Goal: Navigation & Orientation: Find specific page/section

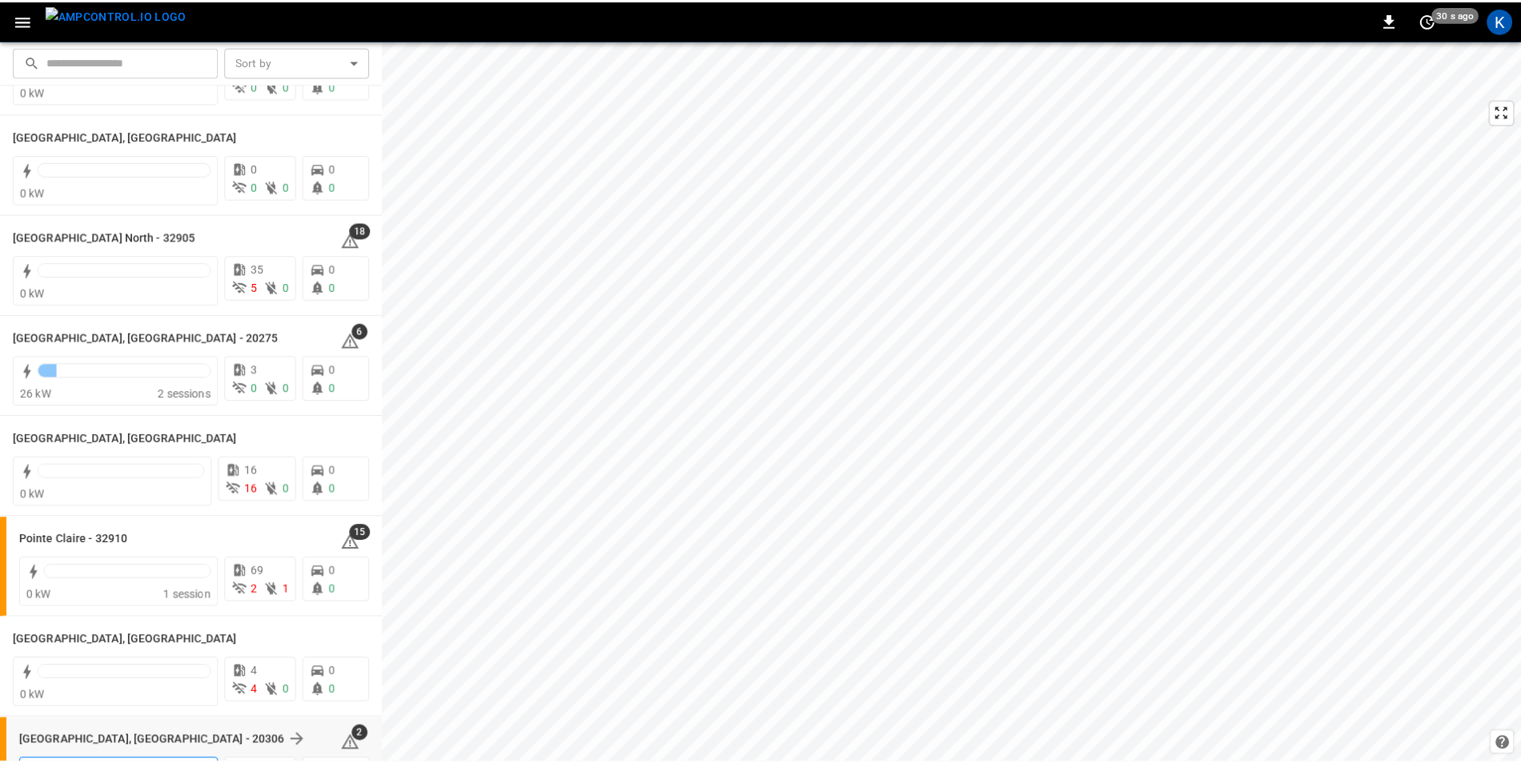
scroll to position [1152, 0]
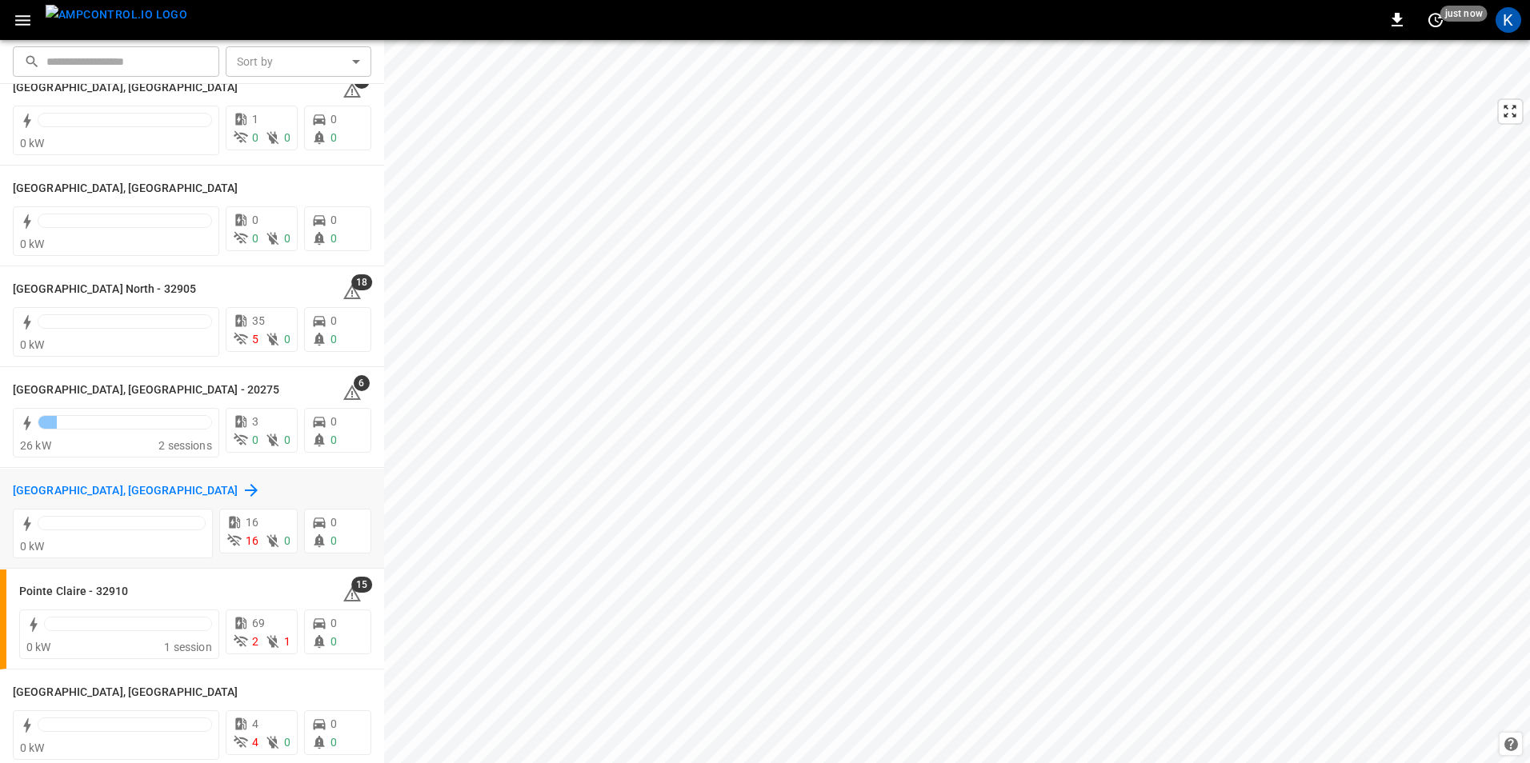
click at [32, 491] on h6 "[GEOGRAPHIC_DATA], [GEOGRAPHIC_DATA]" at bounding box center [126, 492] width 226 height 18
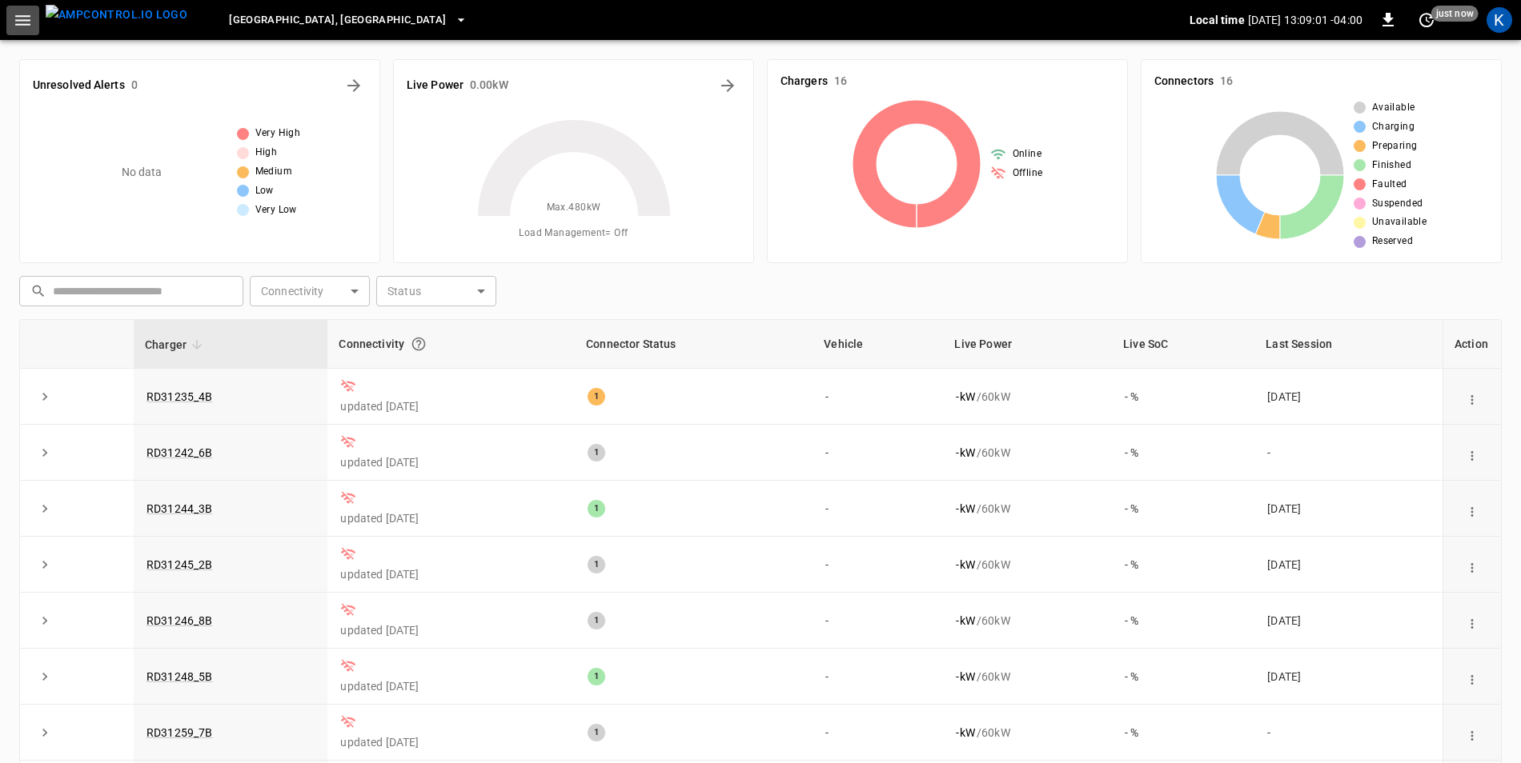
click at [26, 26] on icon "button" at bounding box center [23, 20] width 20 height 20
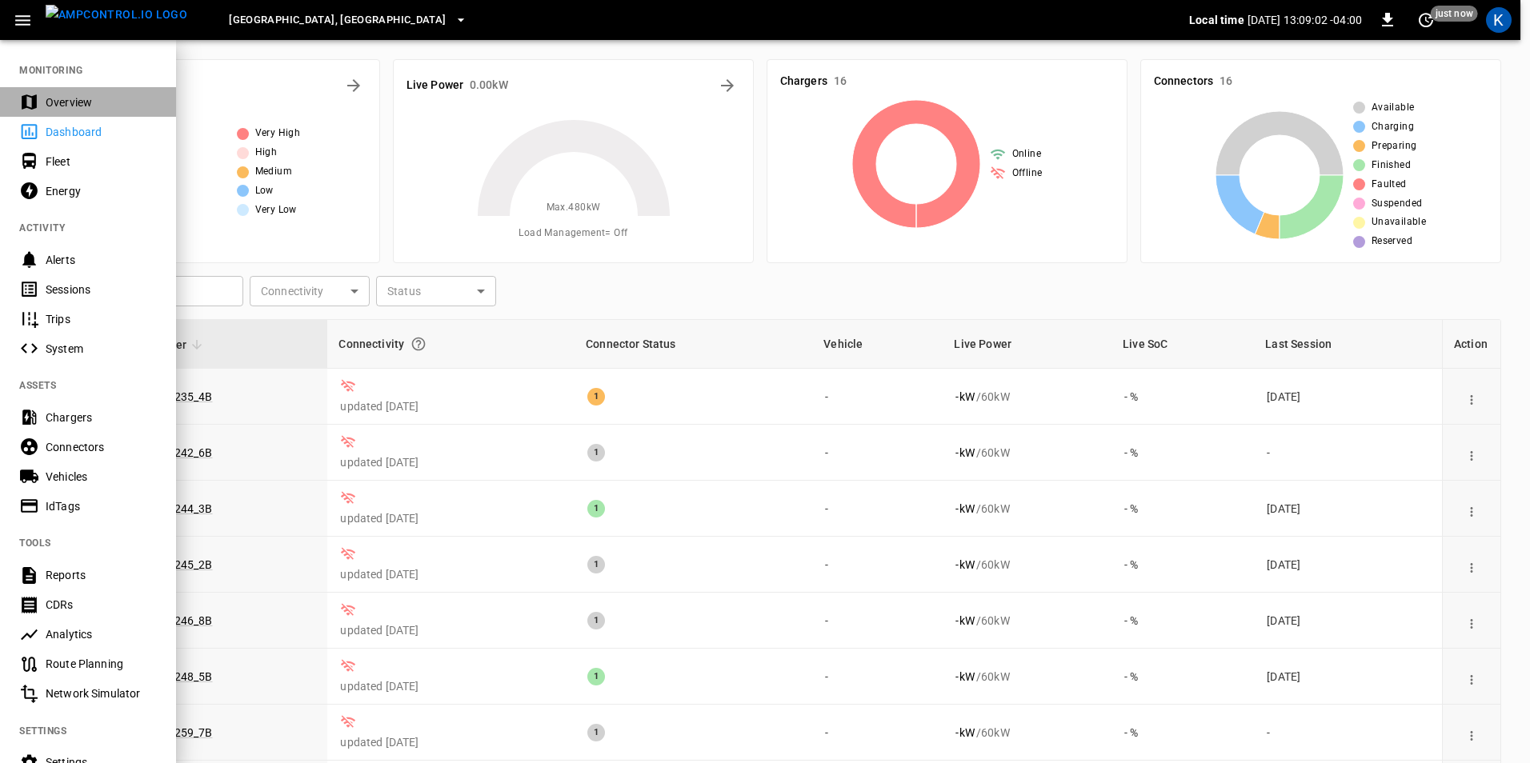
click at [55, 105] on div "Overview" at bounding box center [101, 102] width 111 height 16
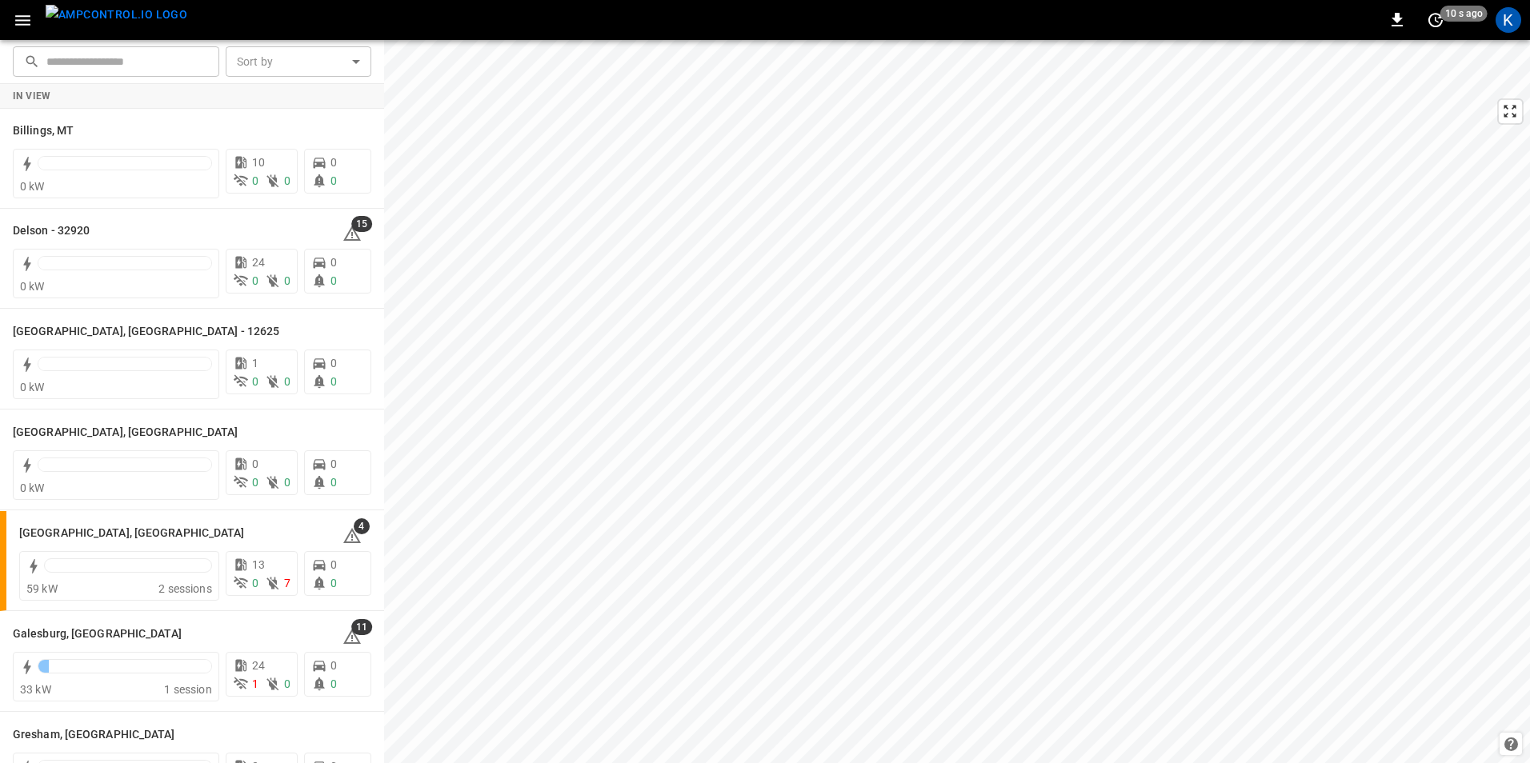
click at [17, 20] on icon "button" at bounding box center [22, 20] width 15 height 10
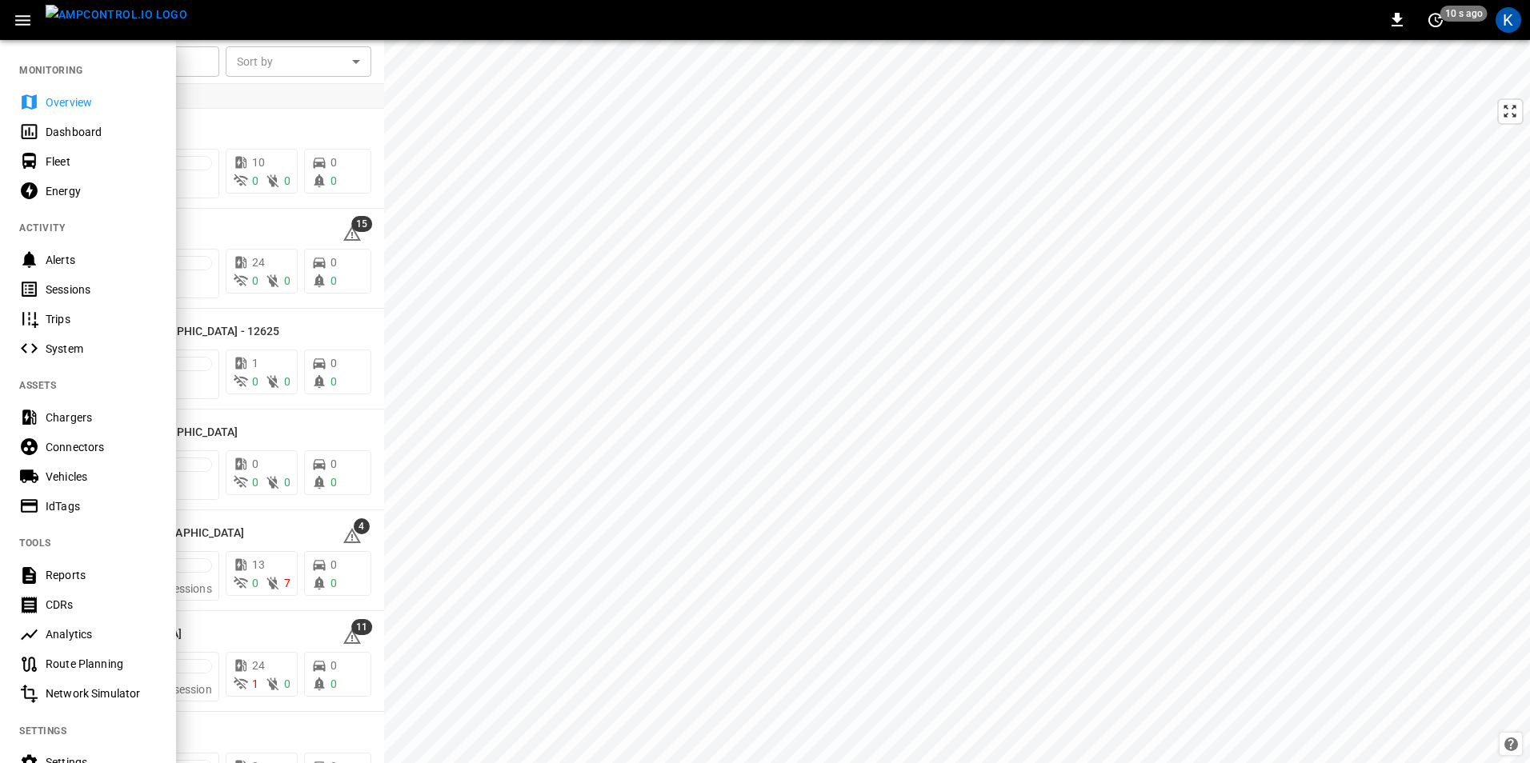
click at [451, 16] on div "0 10 s ago K" at bounding box center [765, 20] width 1530 height 40
click at [21, 26] on icon "button" at bounding box center [23, 20] width 20 height 20
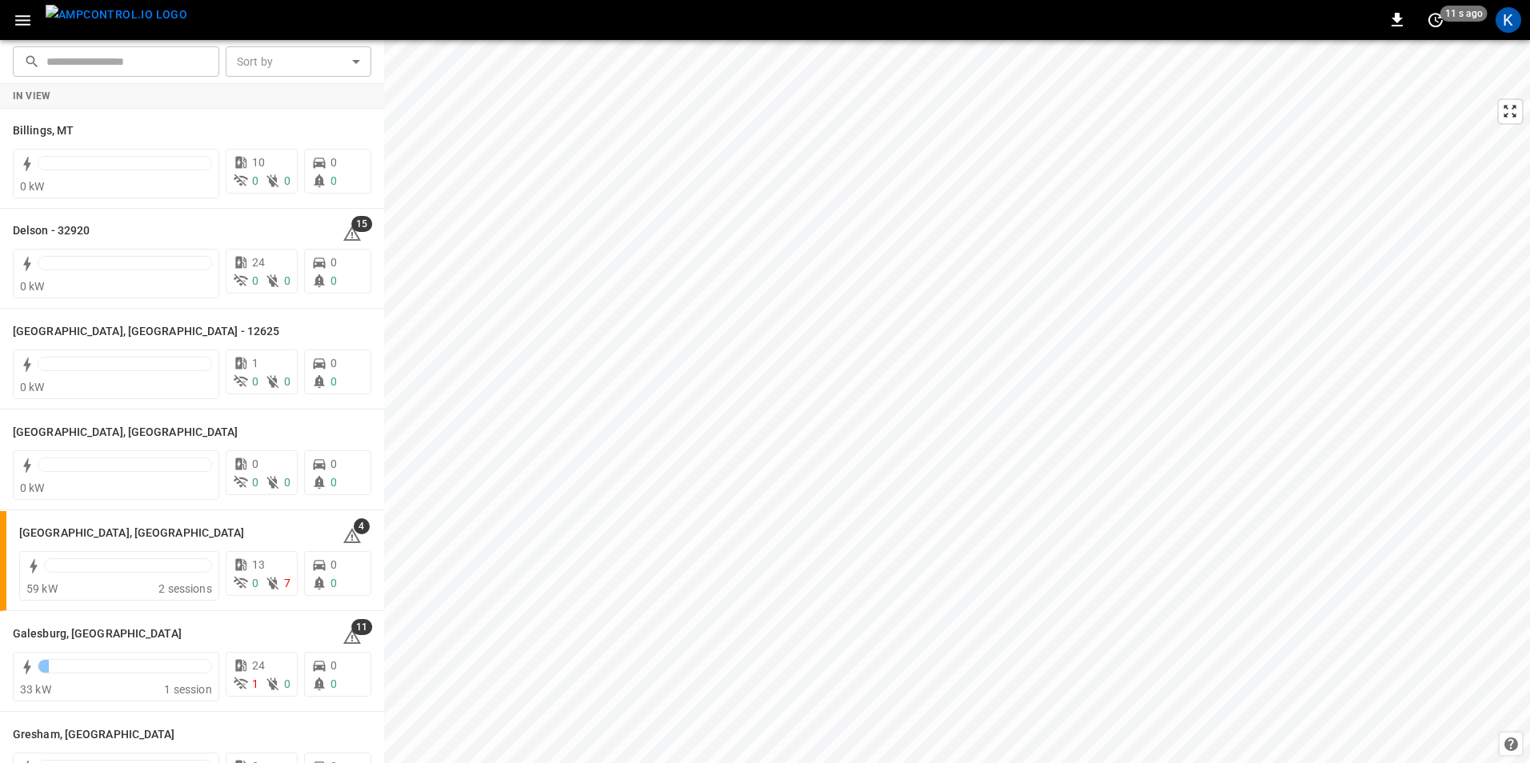
click at [29, 23] on icon "button" at bounding box center [23, 20] width 20 height 20
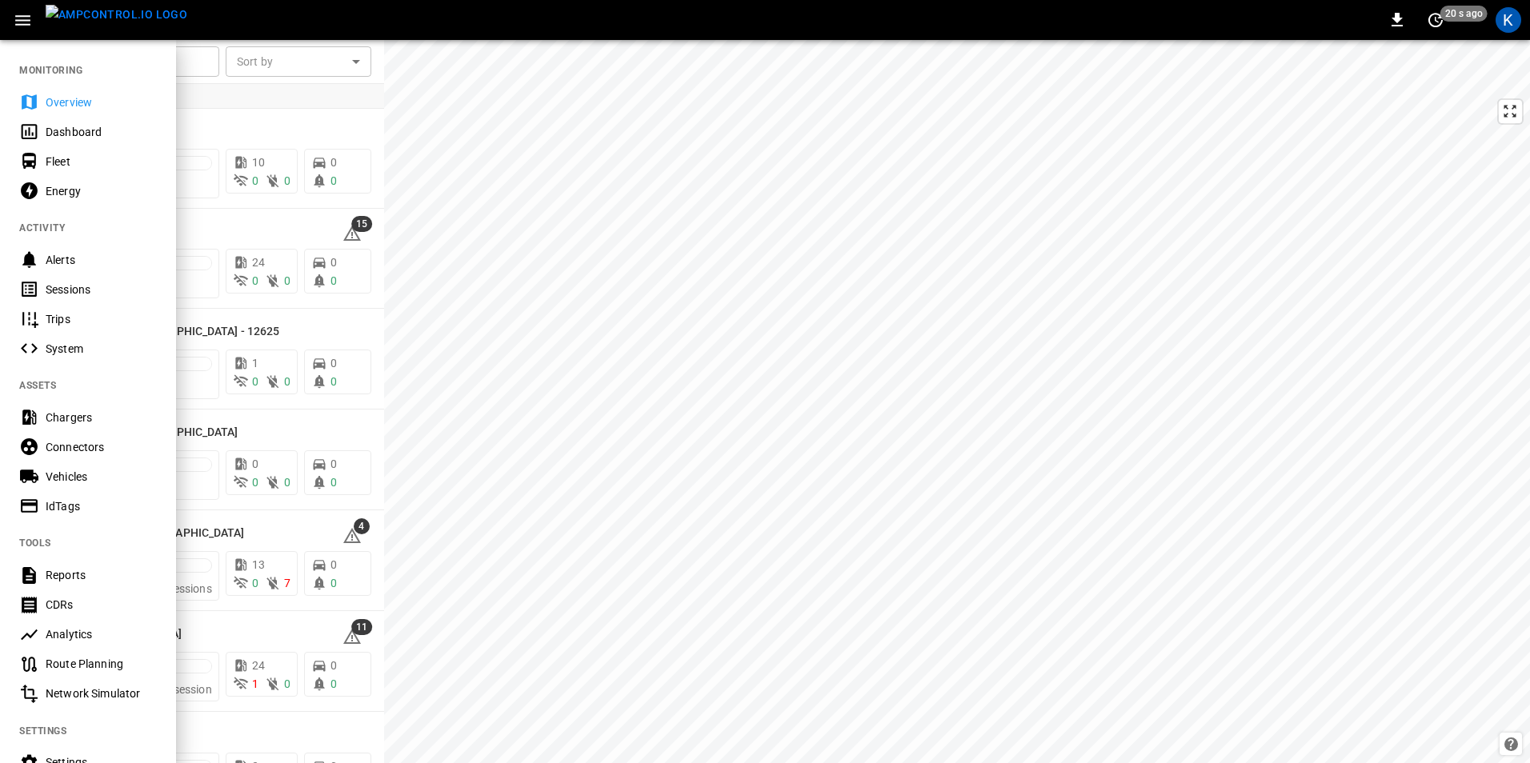
click at [87, 162] on div "Fleet" at bounding box center [101, 162] width 111 height 16
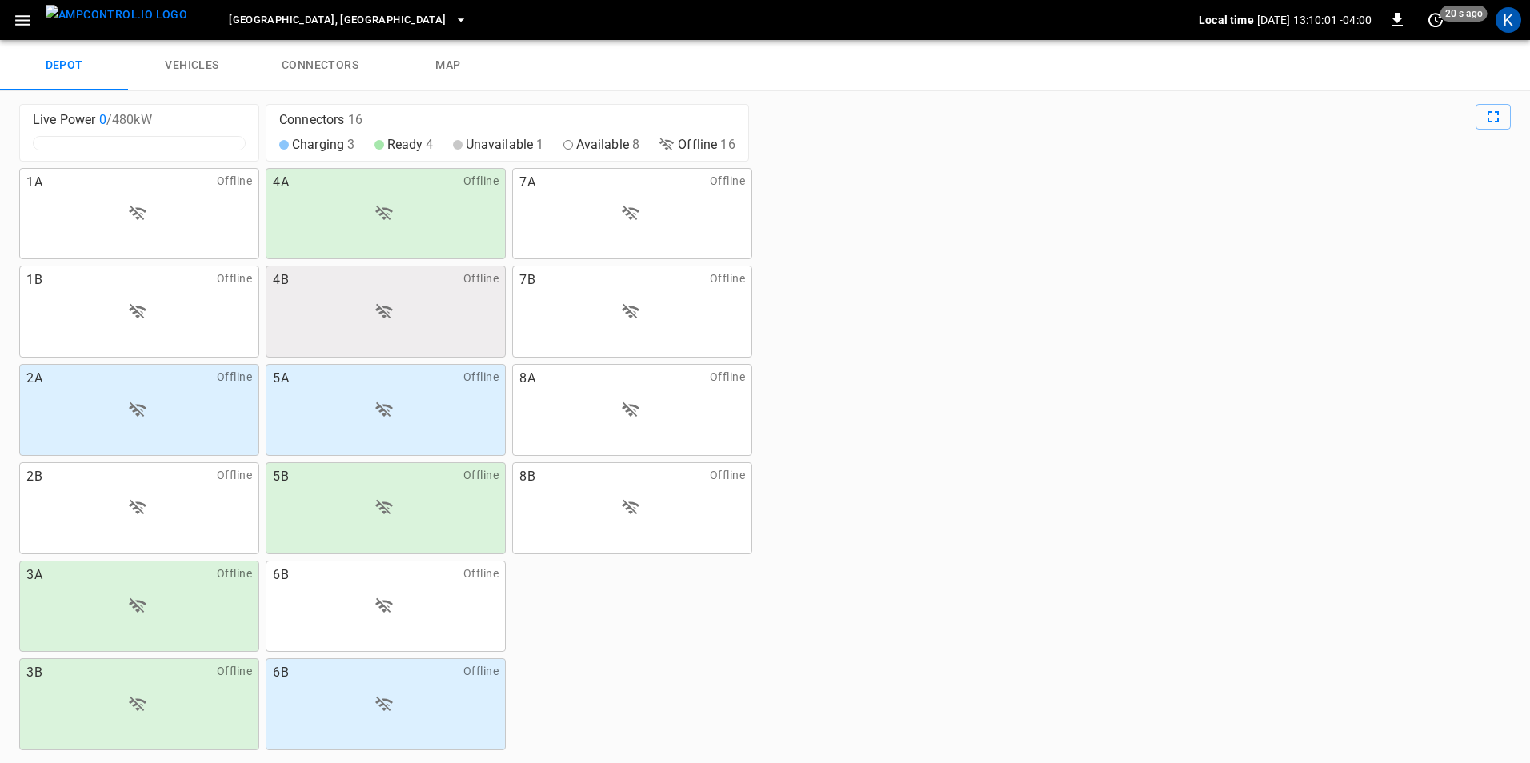
click at [186, 58] on link "vehicles" at bounding box center [192, 65] width 128 height 51
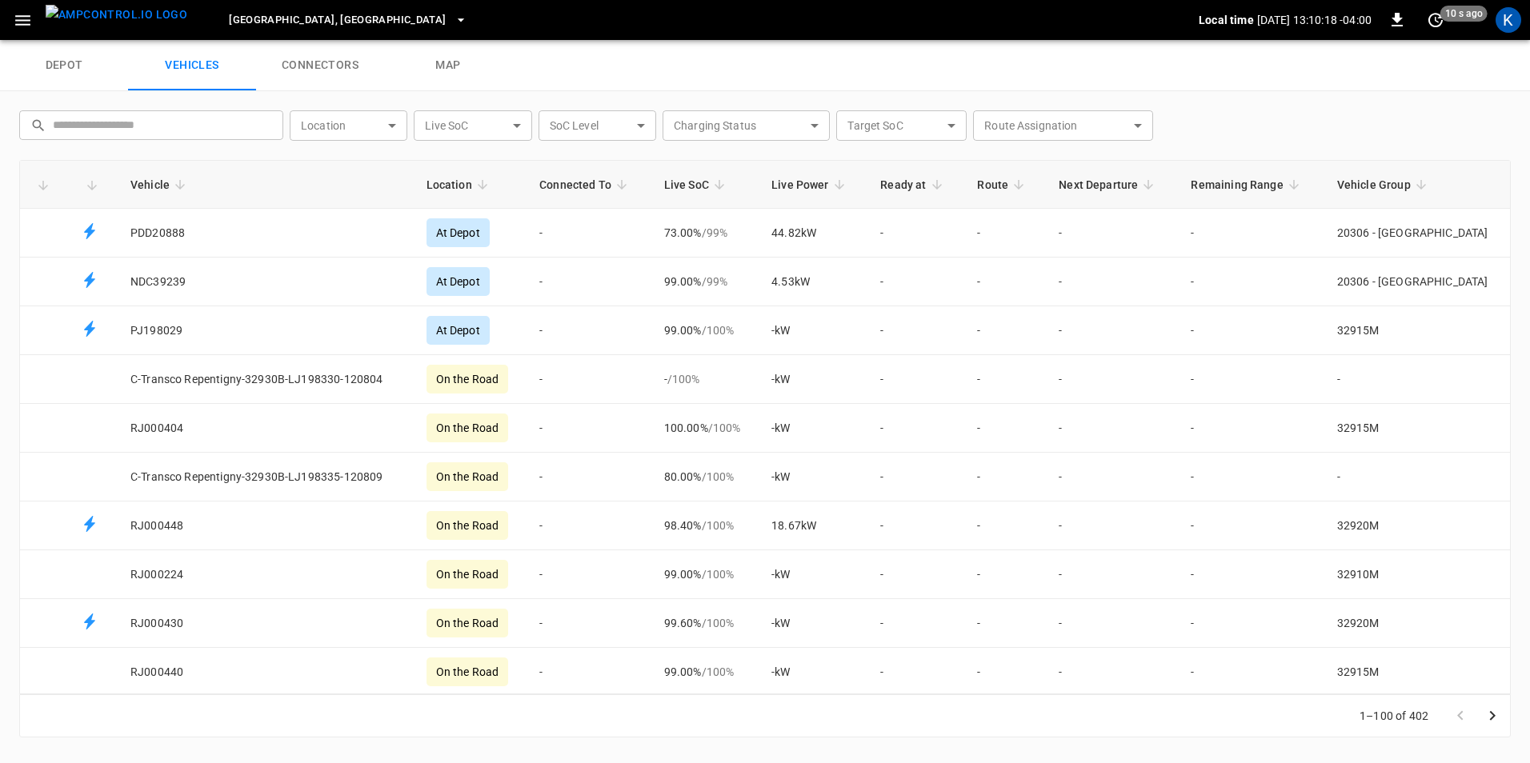
click at [319, 71] on link "connectors" at bounding box center [320, 65] width 128 height 51
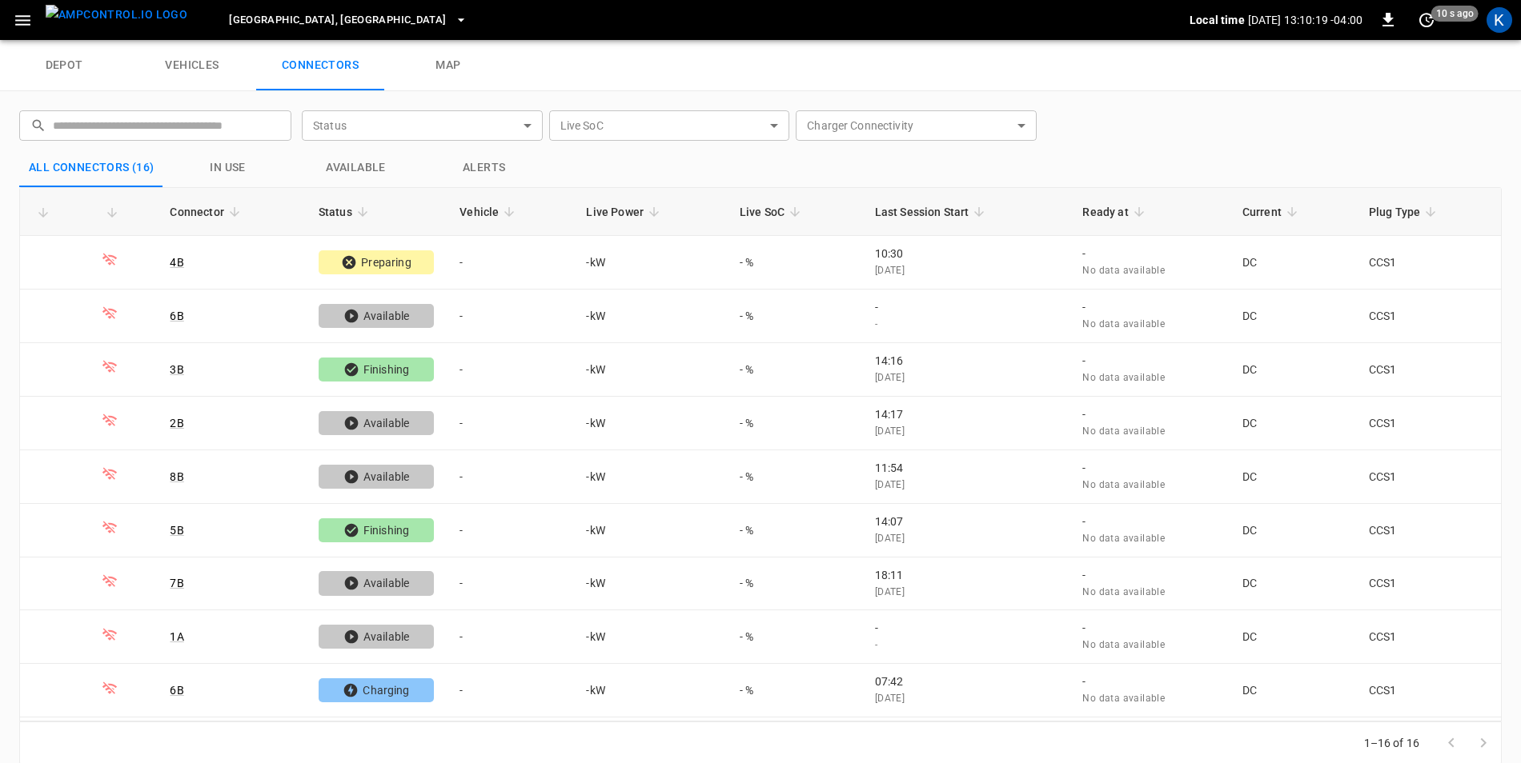
click at [455, 67] on link "map" at bounding box center [448, 65] width 128 height 51
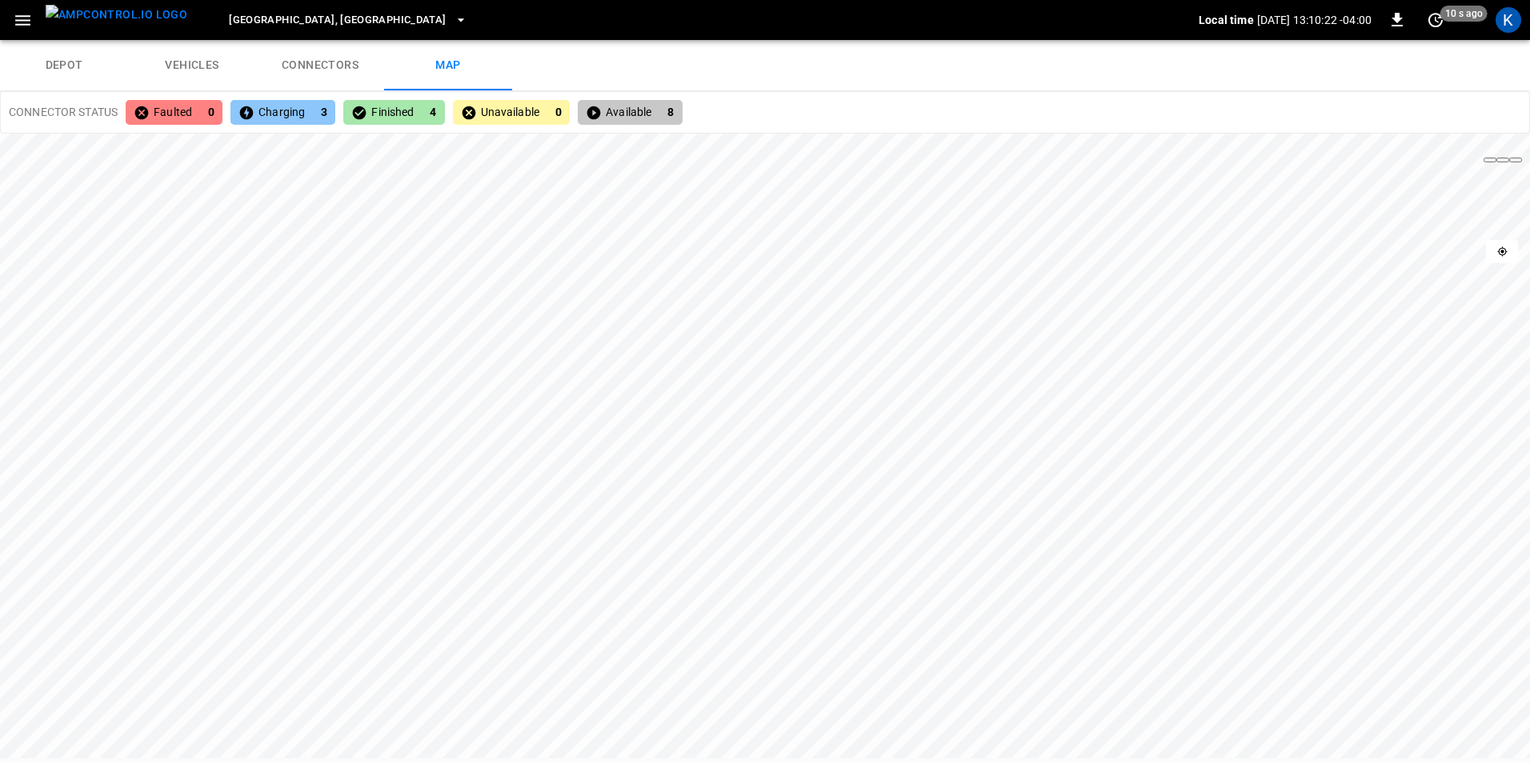
click at [198, 61] on link "vehicles" at bounding box center [192, 65] width 128 height 51
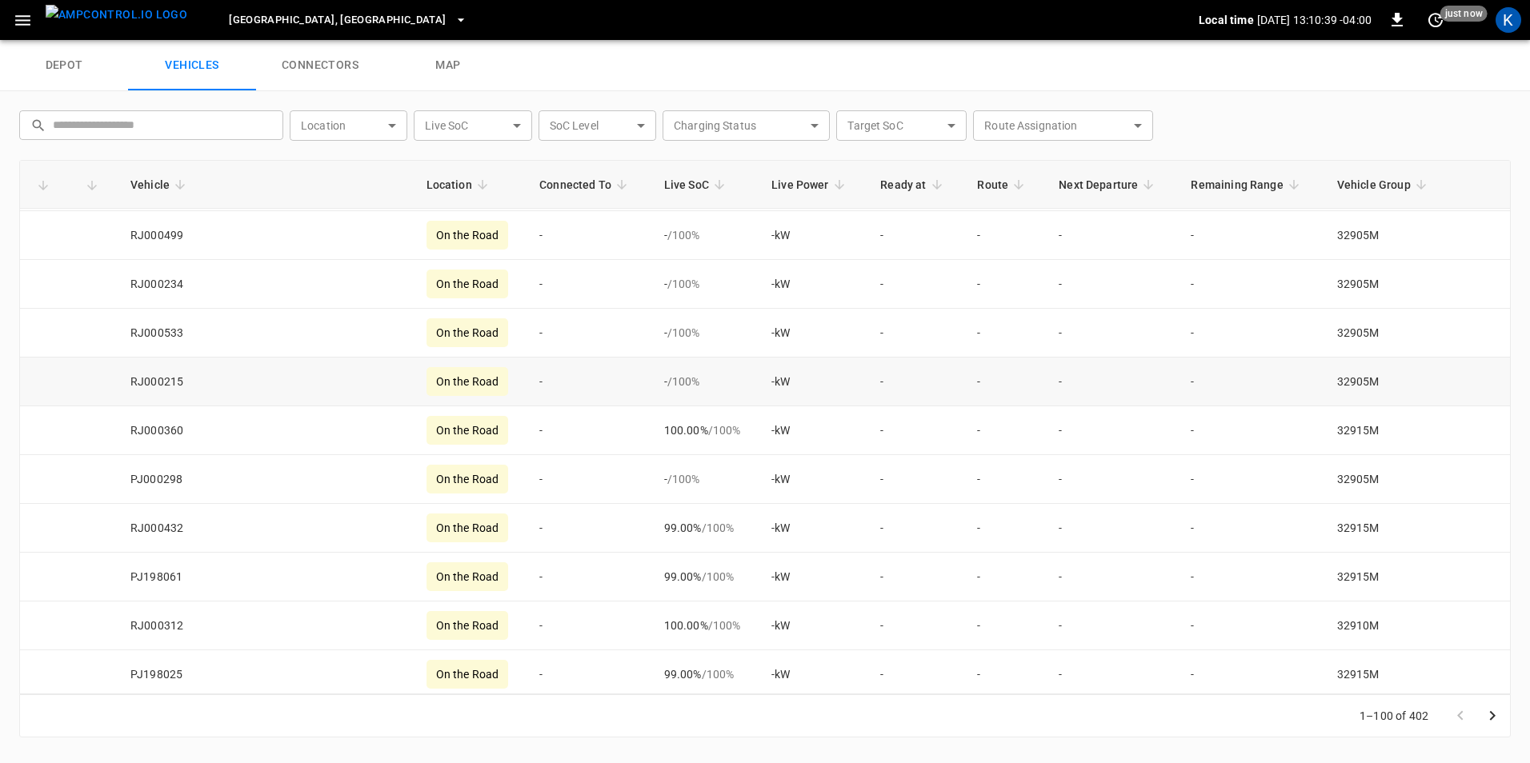
scroll to position [4398, 0]
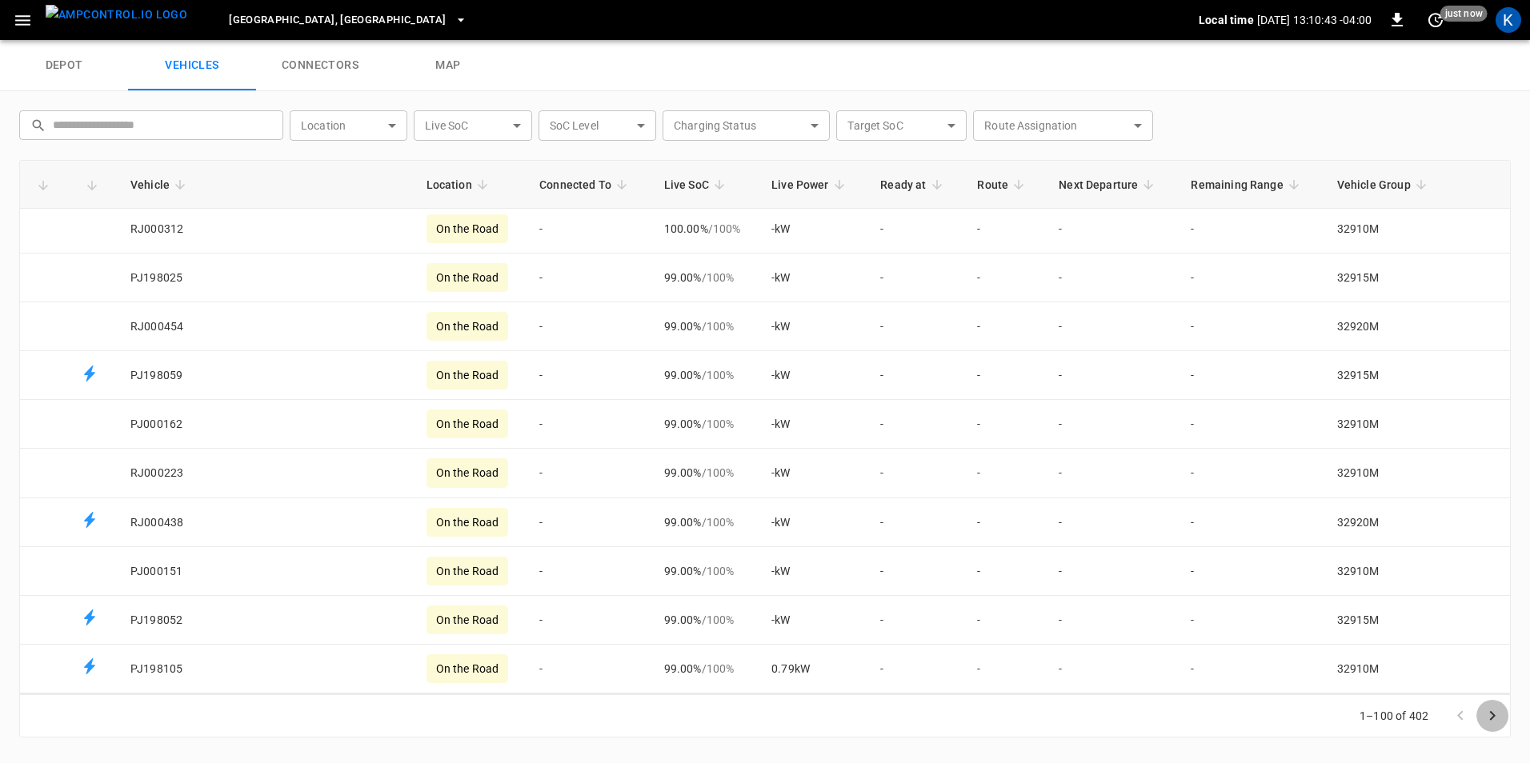
click at [1497, 723] on icon "Go to next page" at bounding box center [1492, 716] width 19 height 19
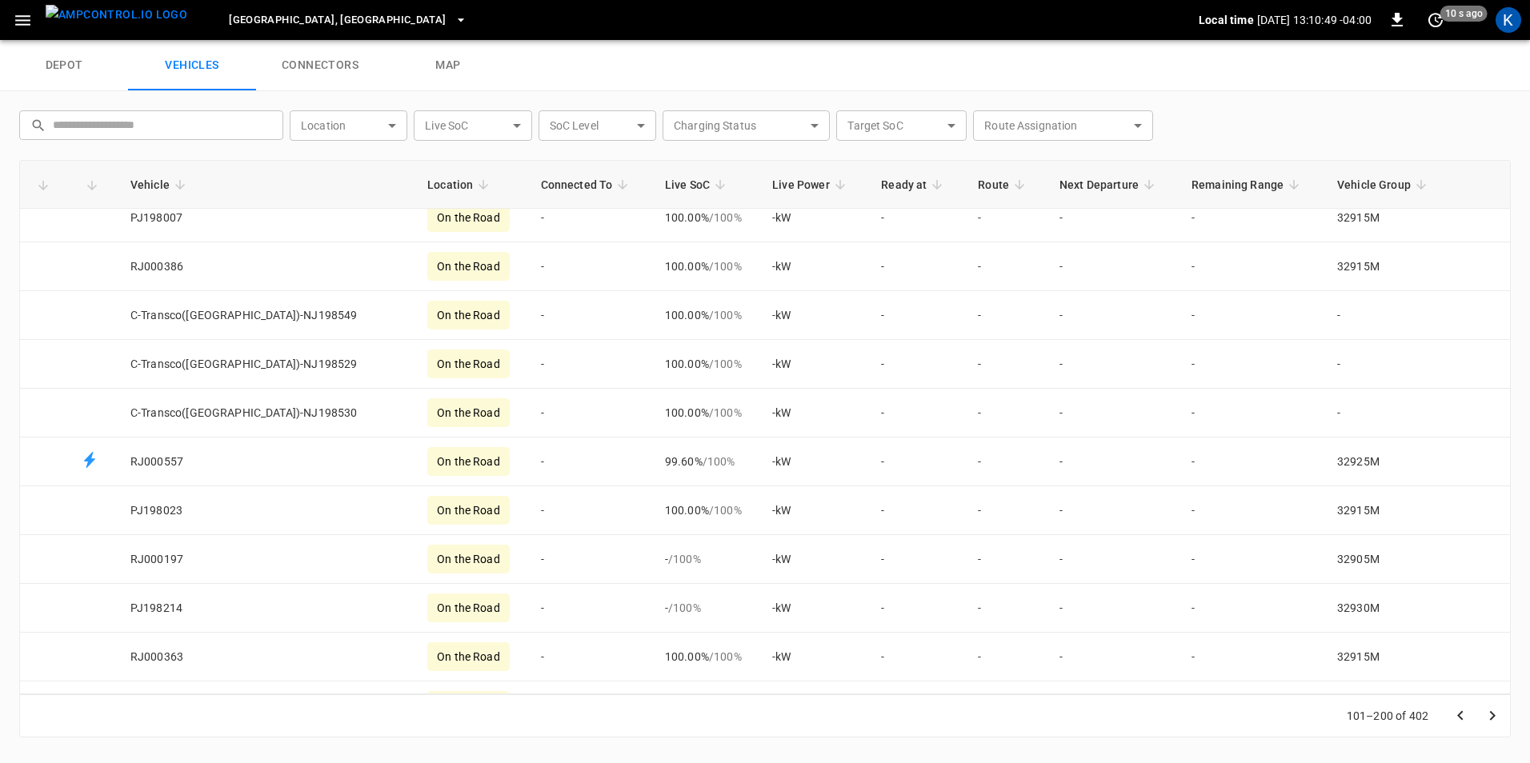
scroll to position [0, 0]
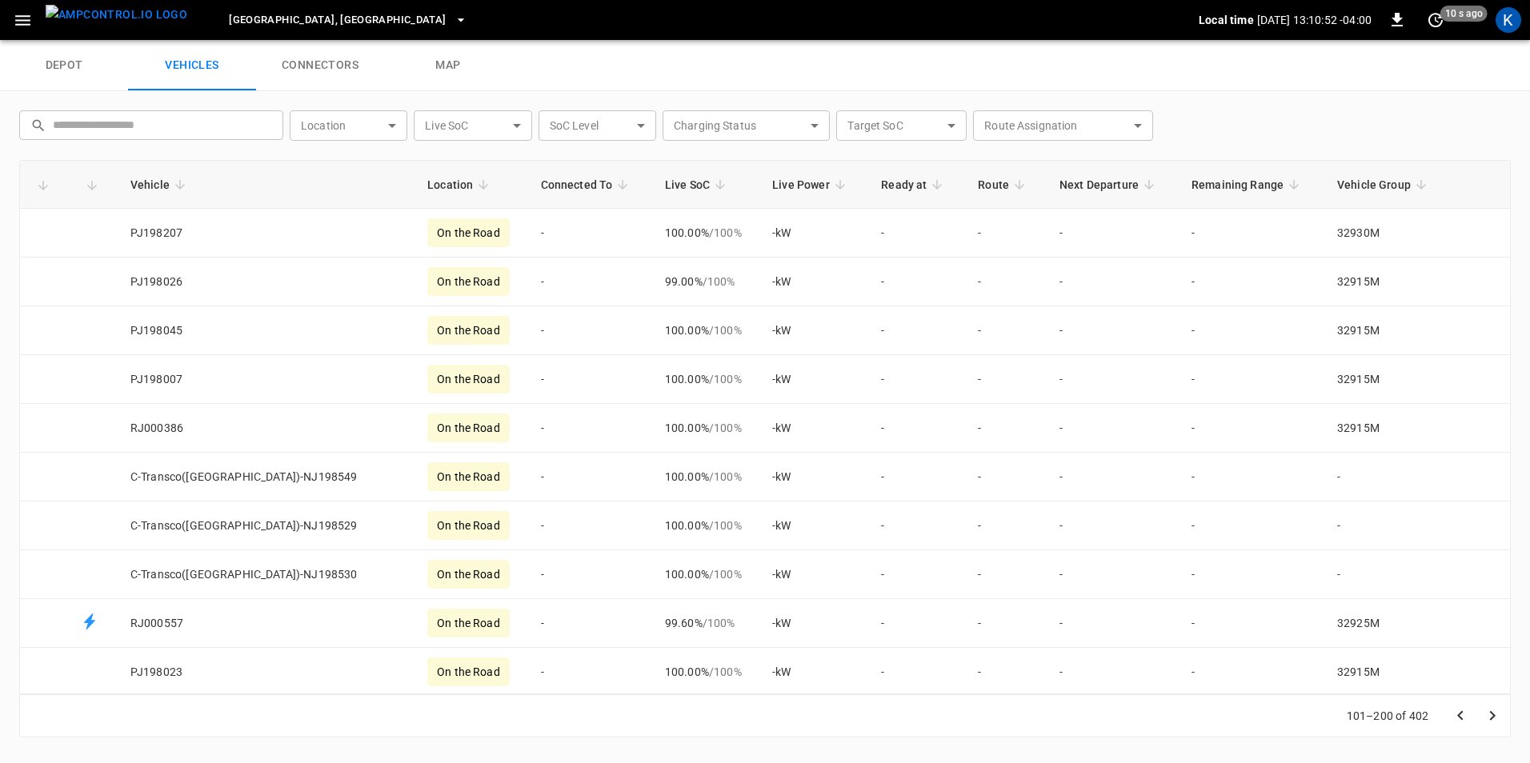
click at [3, 22] on div "Pittsburgh, PA Local time 2025-08-19 13:10:52 -04:00 0 10 s ago K" at bounding box center [765, 20] width 1530 height 40
click at [18, 19] on icon "button" at bounding box center [22, 20] width 15 height 10
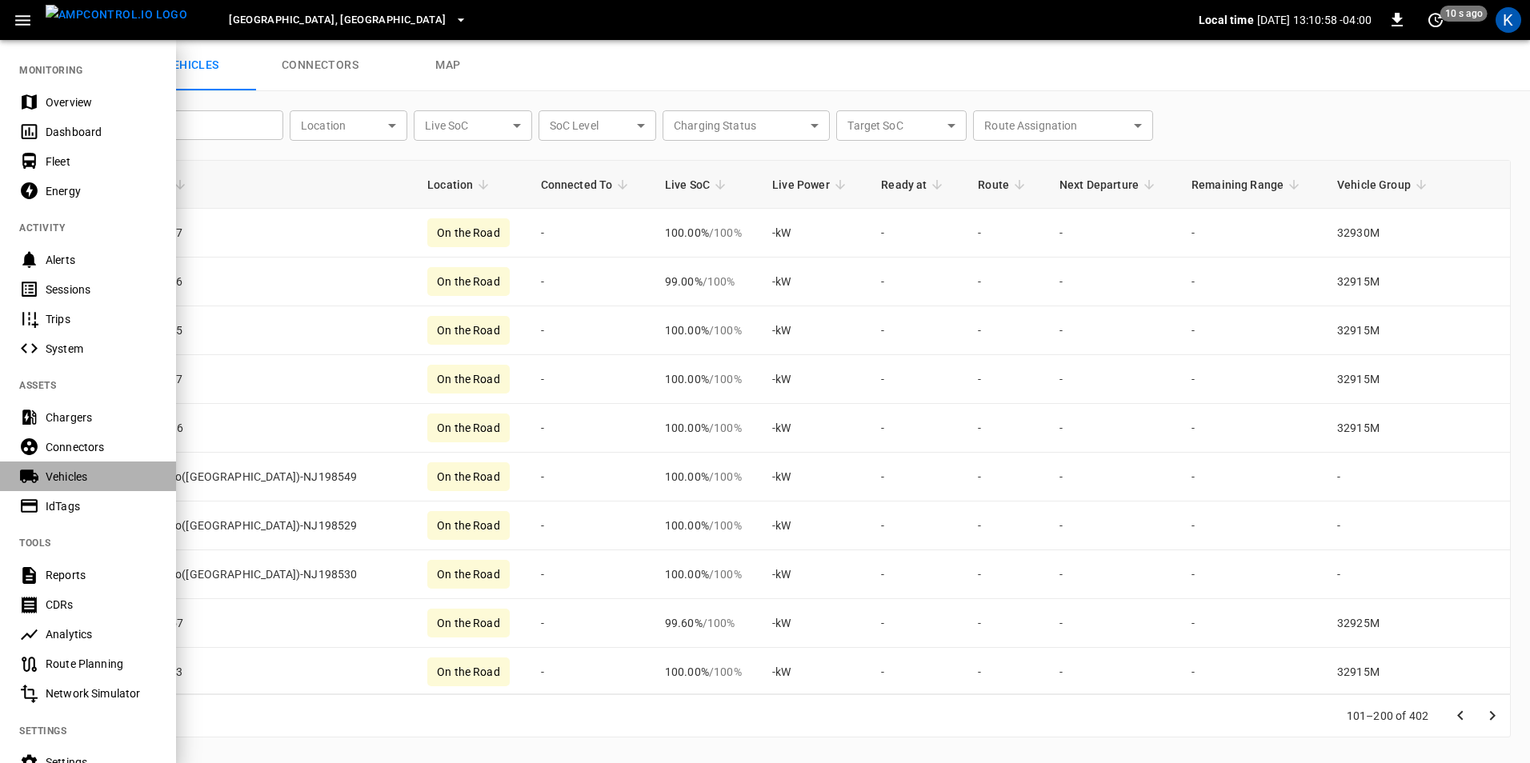
click at [94, 482] on div "Vehicles" at bounding box center [101, 477] width 111 height 16
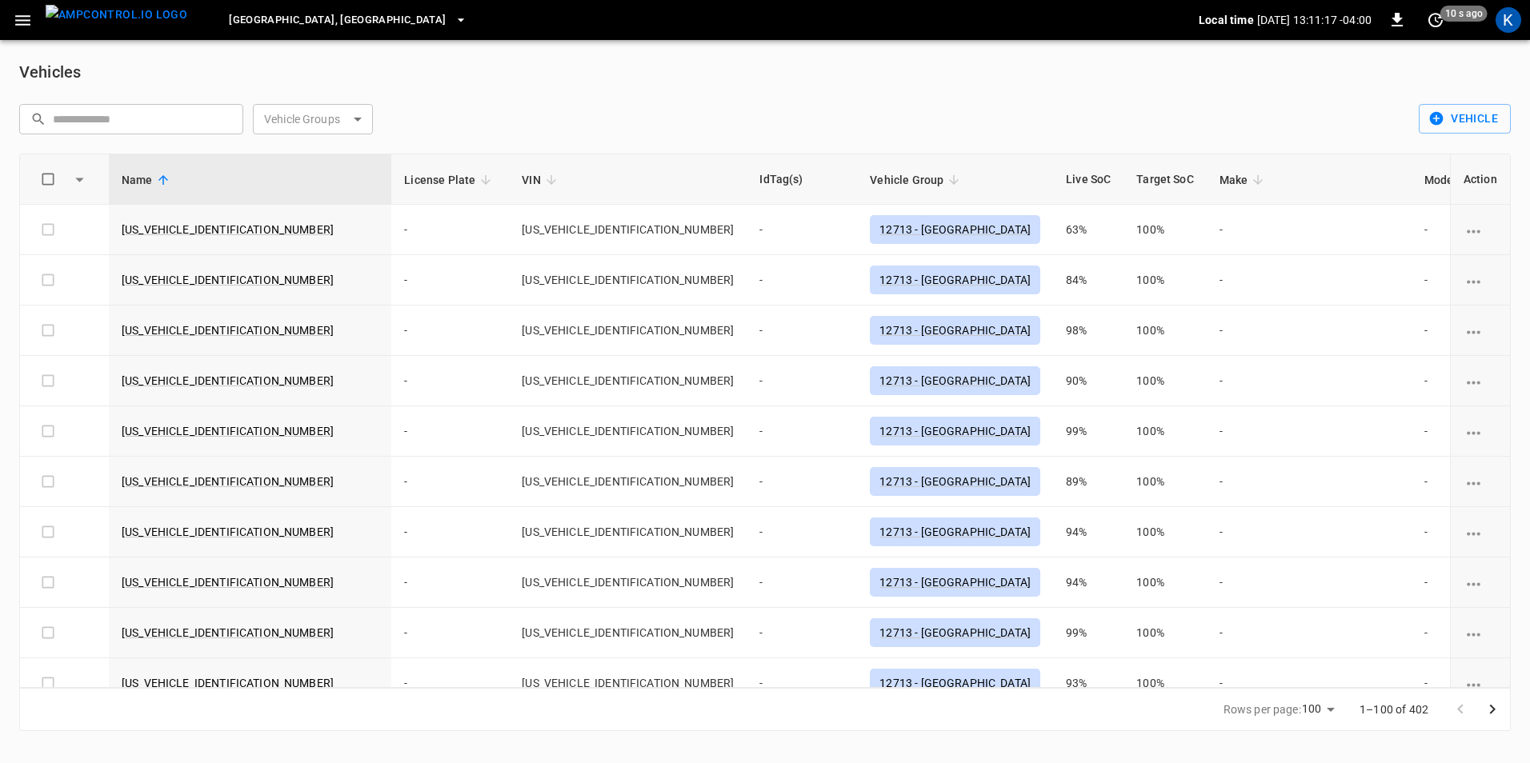
click at [18, 20] on icon "button" at bounding box center [22, 20] width 15 height 10
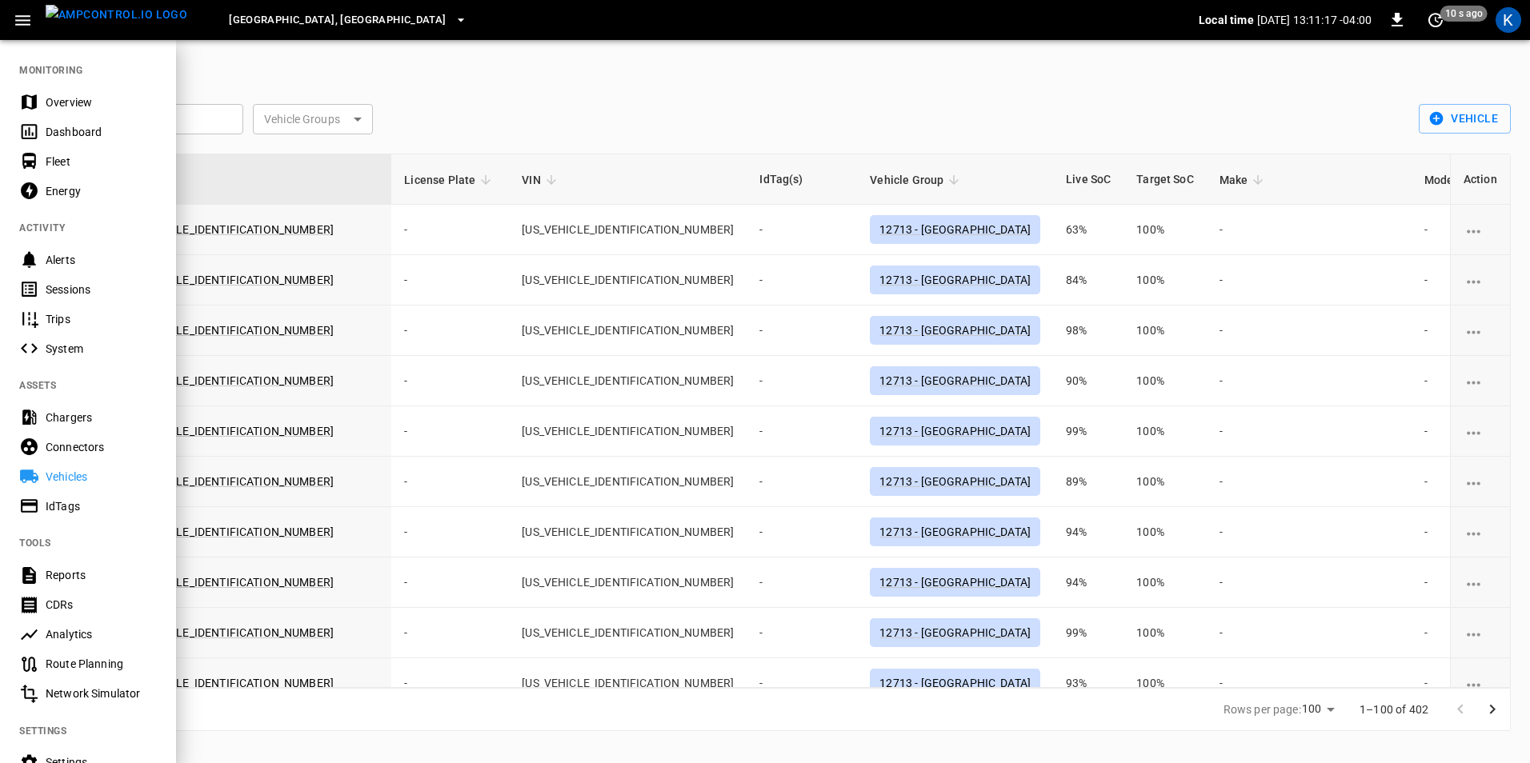
click at [84, 427] on div at bounding box center [765, 381] width 1530 height 763
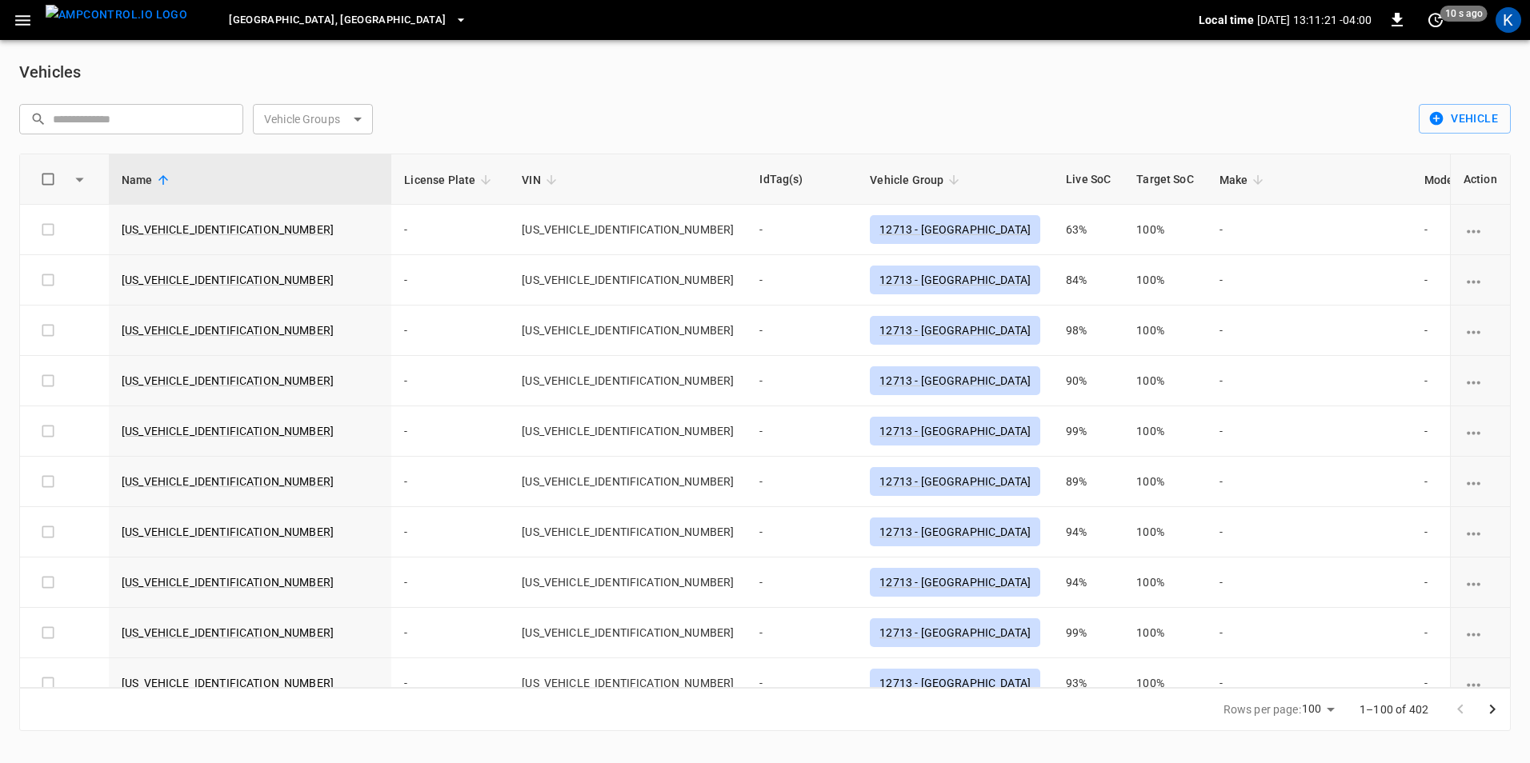
click at [17, 2] on div "Pittsburgh, PA Local time 2025-08-19 13:11:21 -04:00 0 10 s ago K" at bounding box center [765, 20] width 1530 height 40
click at [18, 14] on icon "button" at bounding box center [23, 20] width 20 height 20
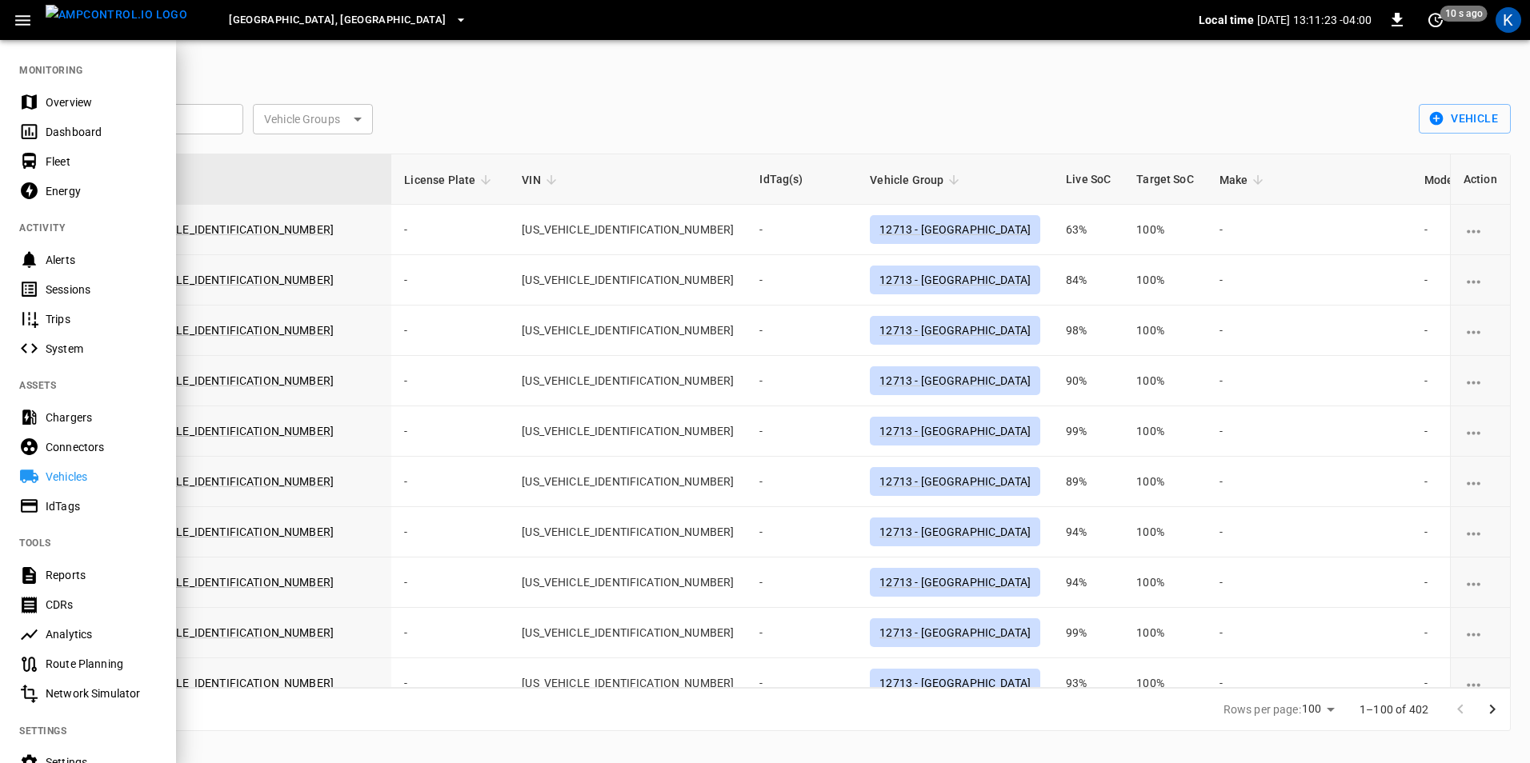
click at [81, 417] on div "Chargers" at bounding box center [101, 418] width 111 height 16
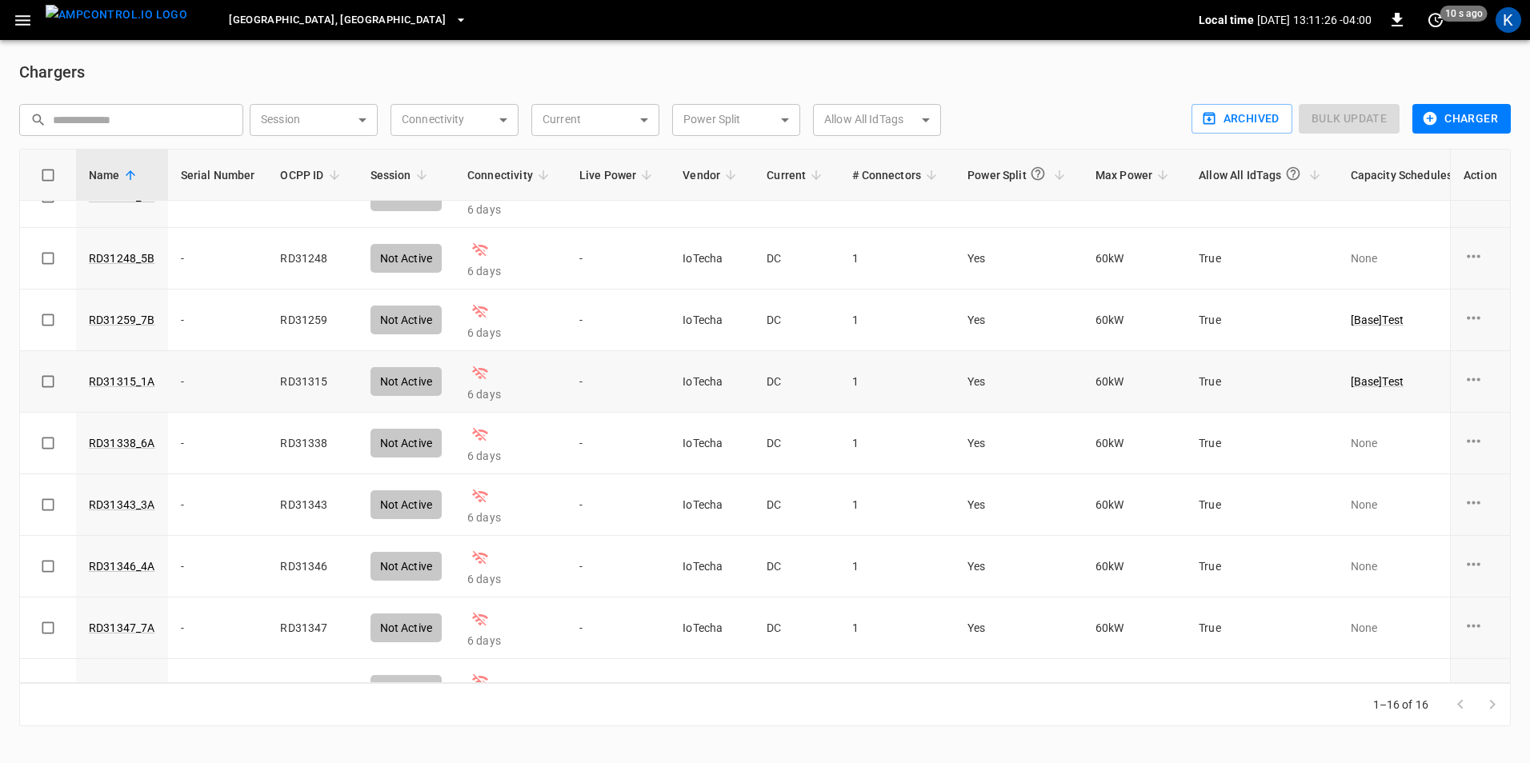
scroll to position [274, 0]
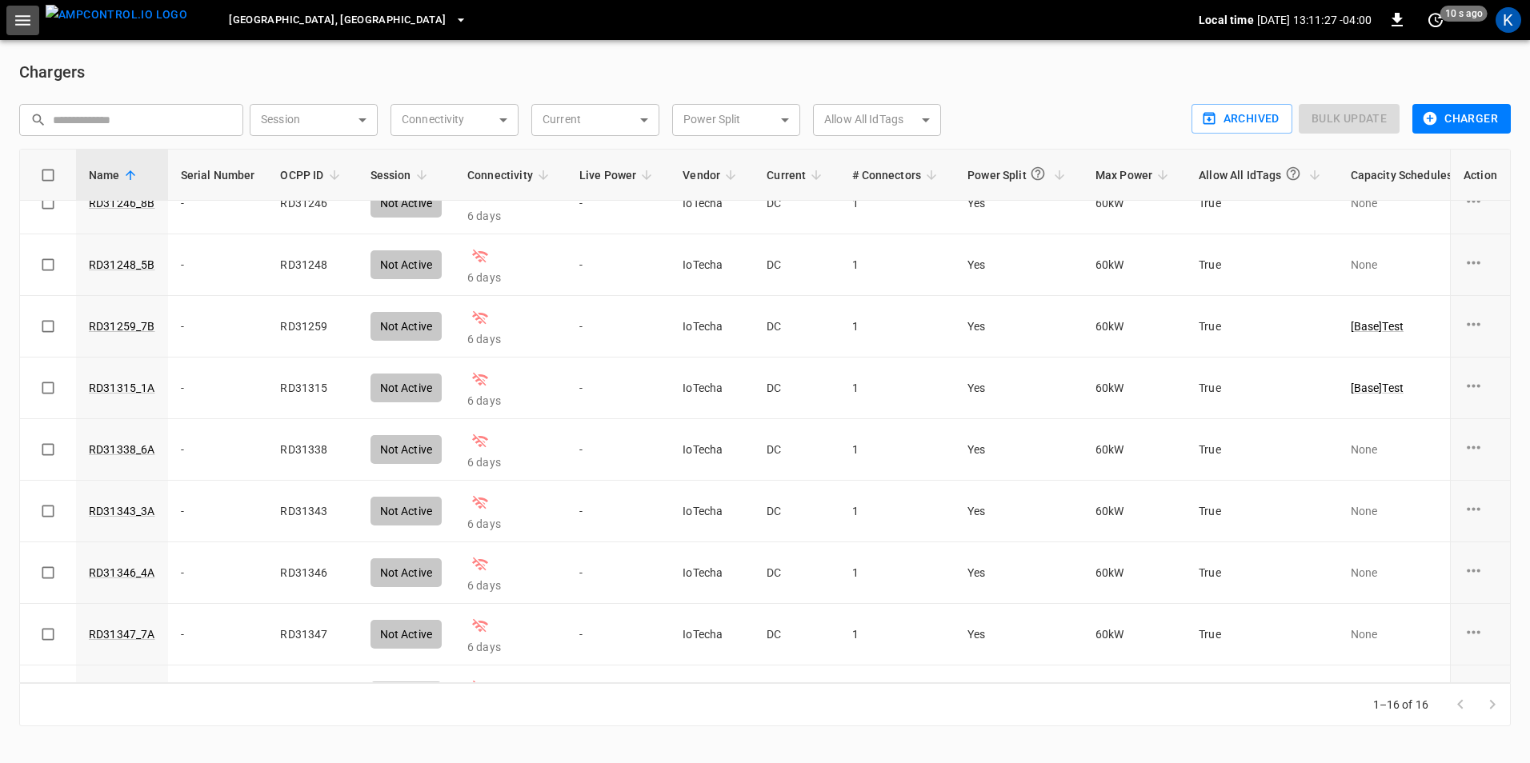
click at [23, 14] on icon "button" at bounding box center [23, 20] width 20 height 20
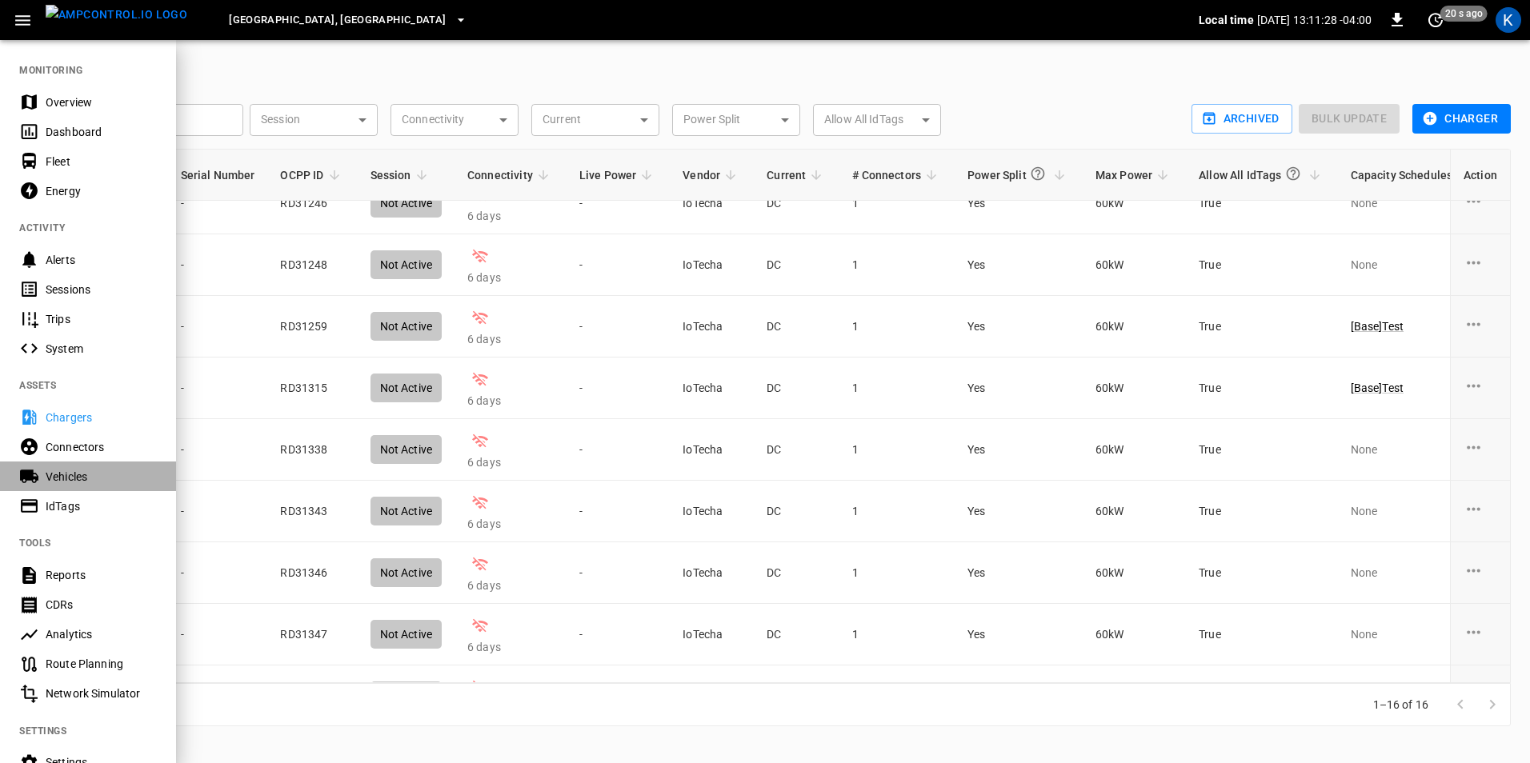
click at [92, 481] on div "Vehicles" at bounding box center [101, 477] width 111 height 16
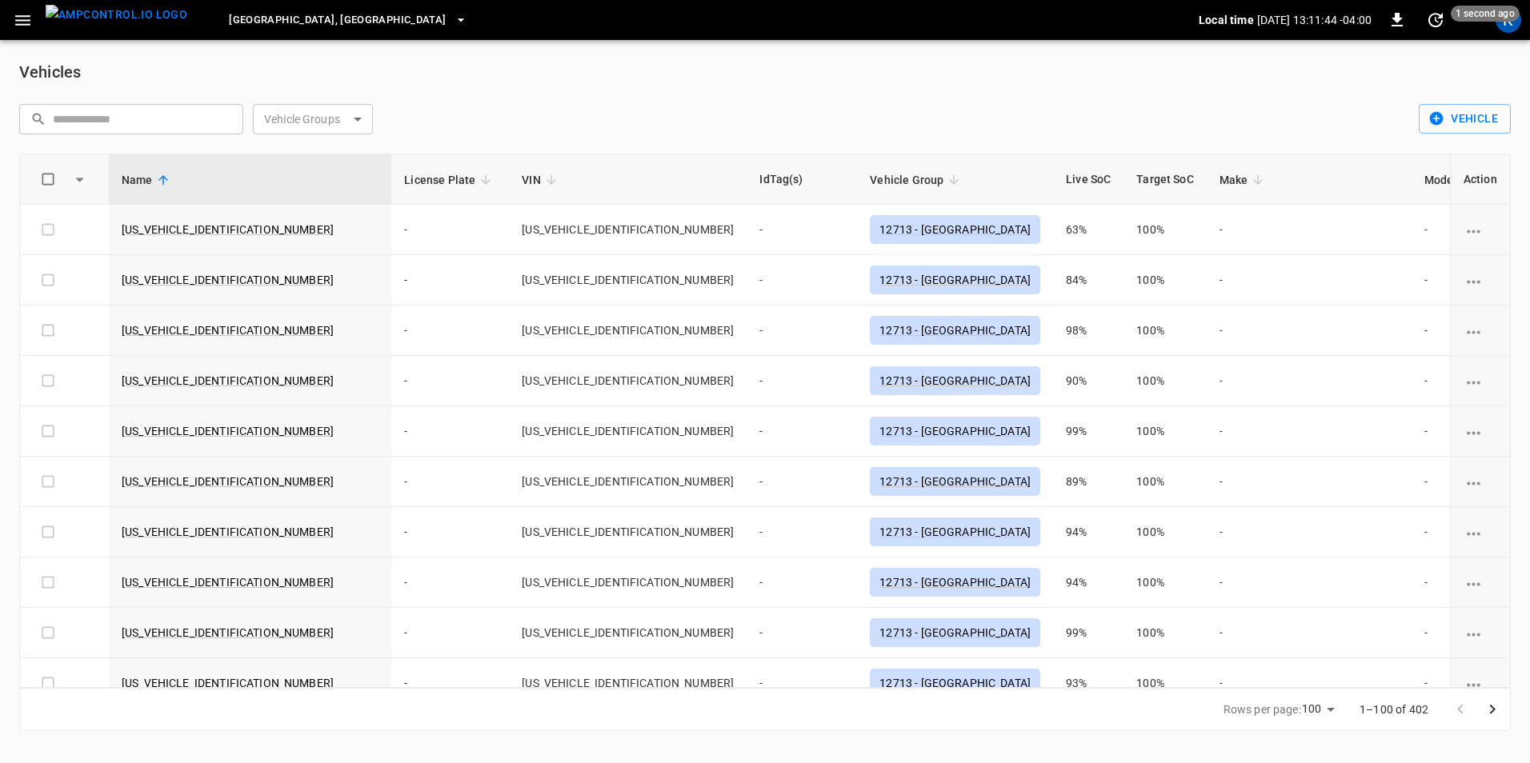
click at [22, 23] on icon "button" at bounding box center [23, 20] width 20 height 20
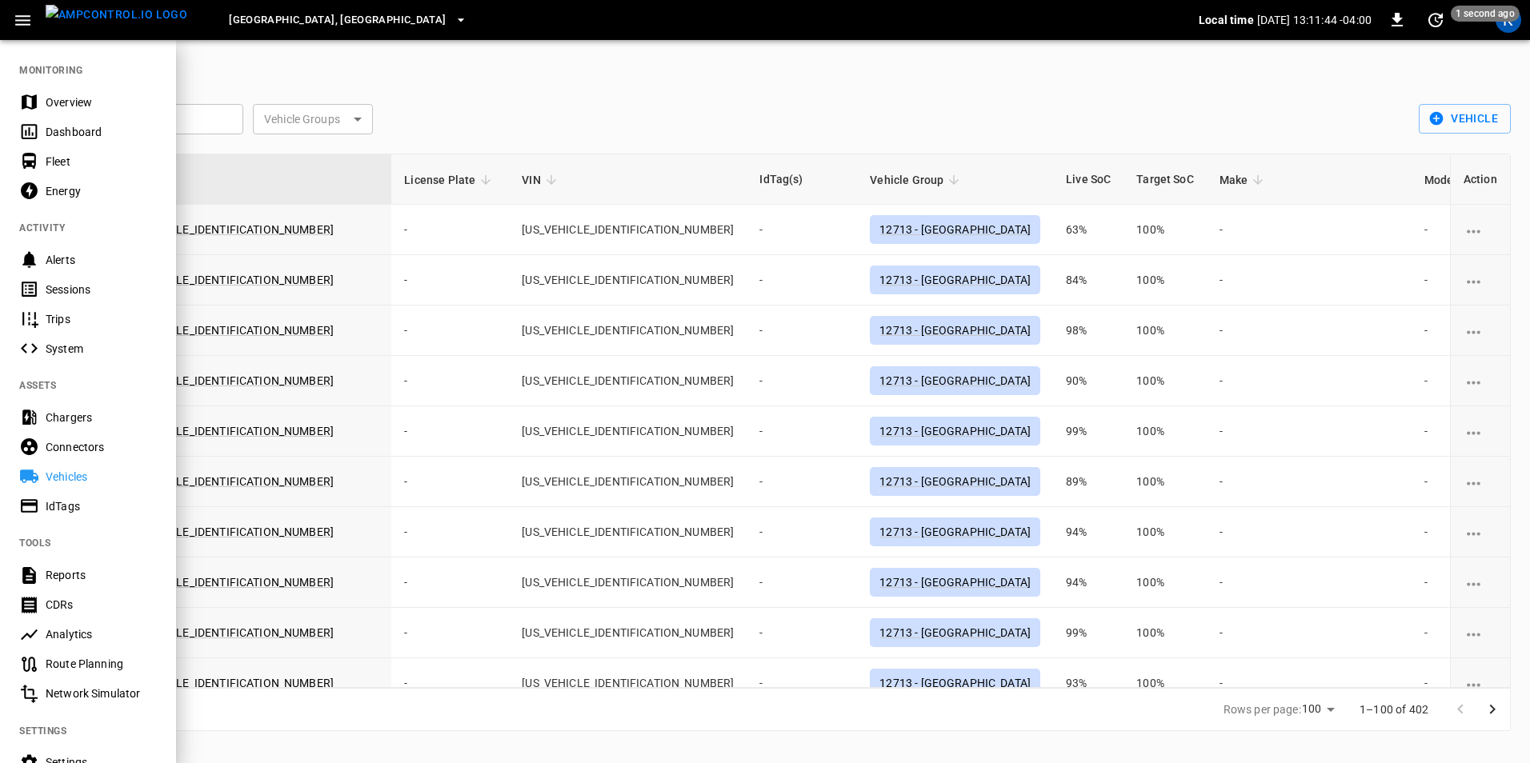
click at [24, 23] on icon "button" at bounding box center [23, 20] width 20 height 20
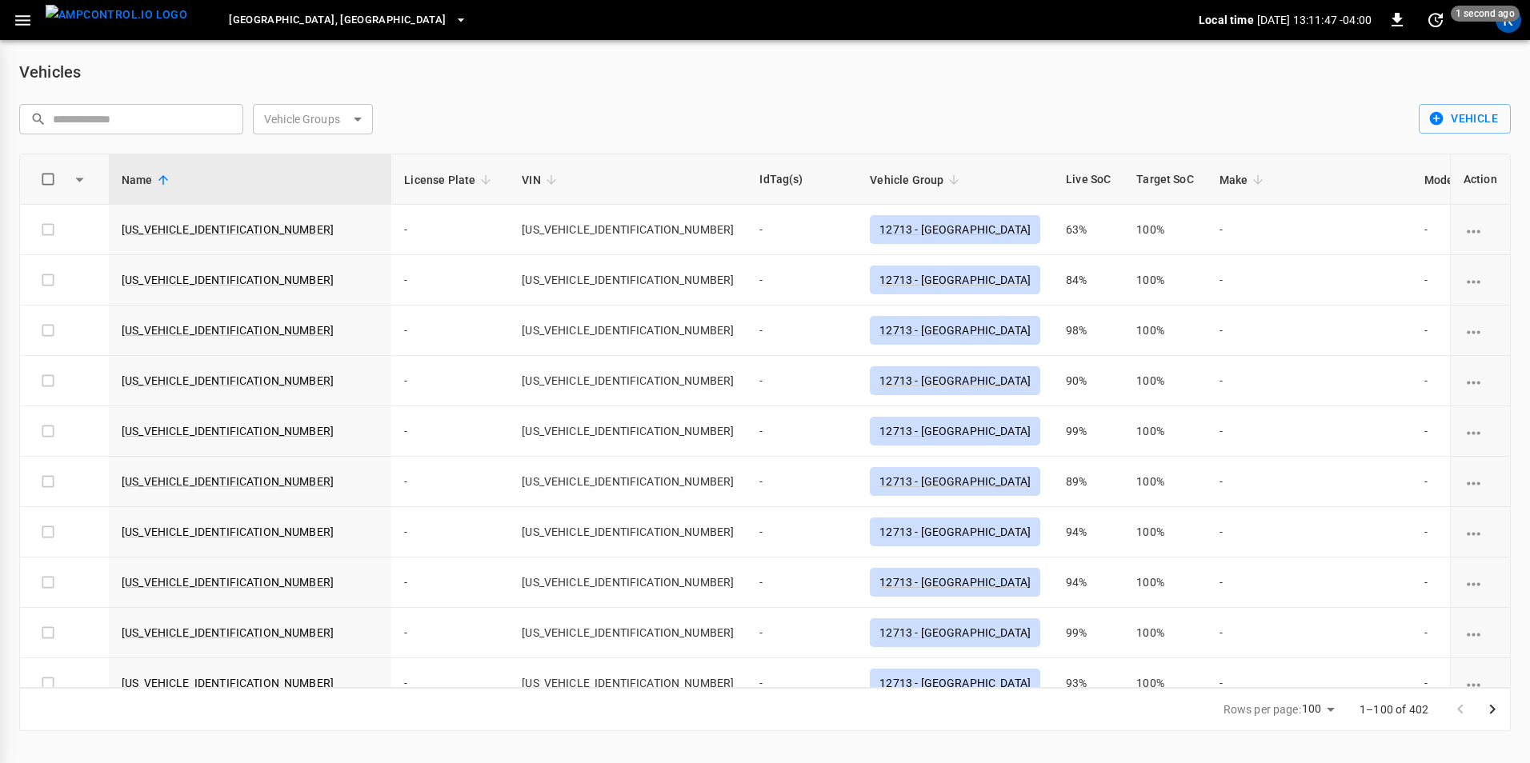
click at [293, 71] on div at bounding box center [765, 381] width 1530 height 763
click at [26, 24] on icon "button" at bounding box center [22, 20] width 15 height 10
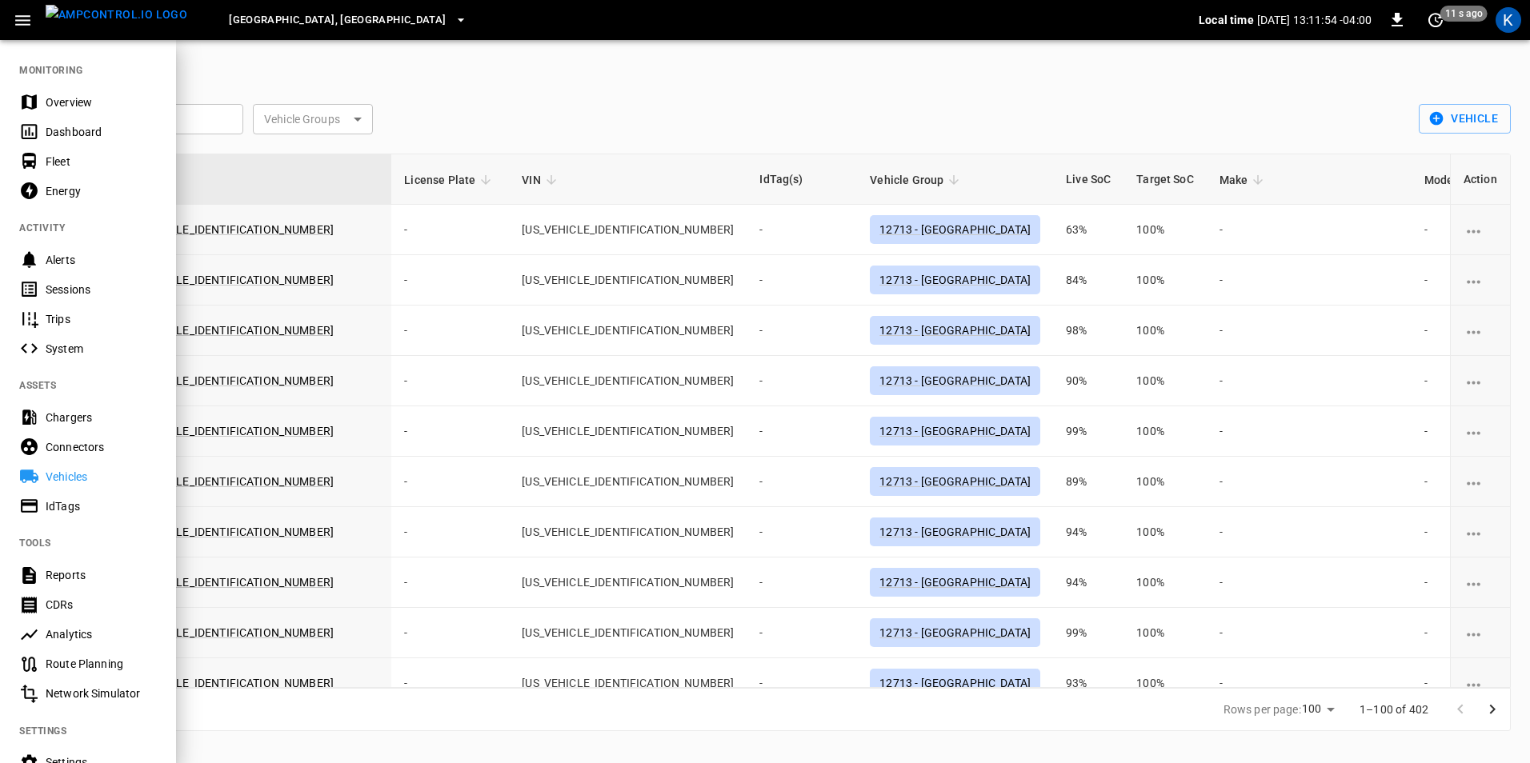
click at [535, 77] on div at bounding box center [765, 381] width 1530 height 763
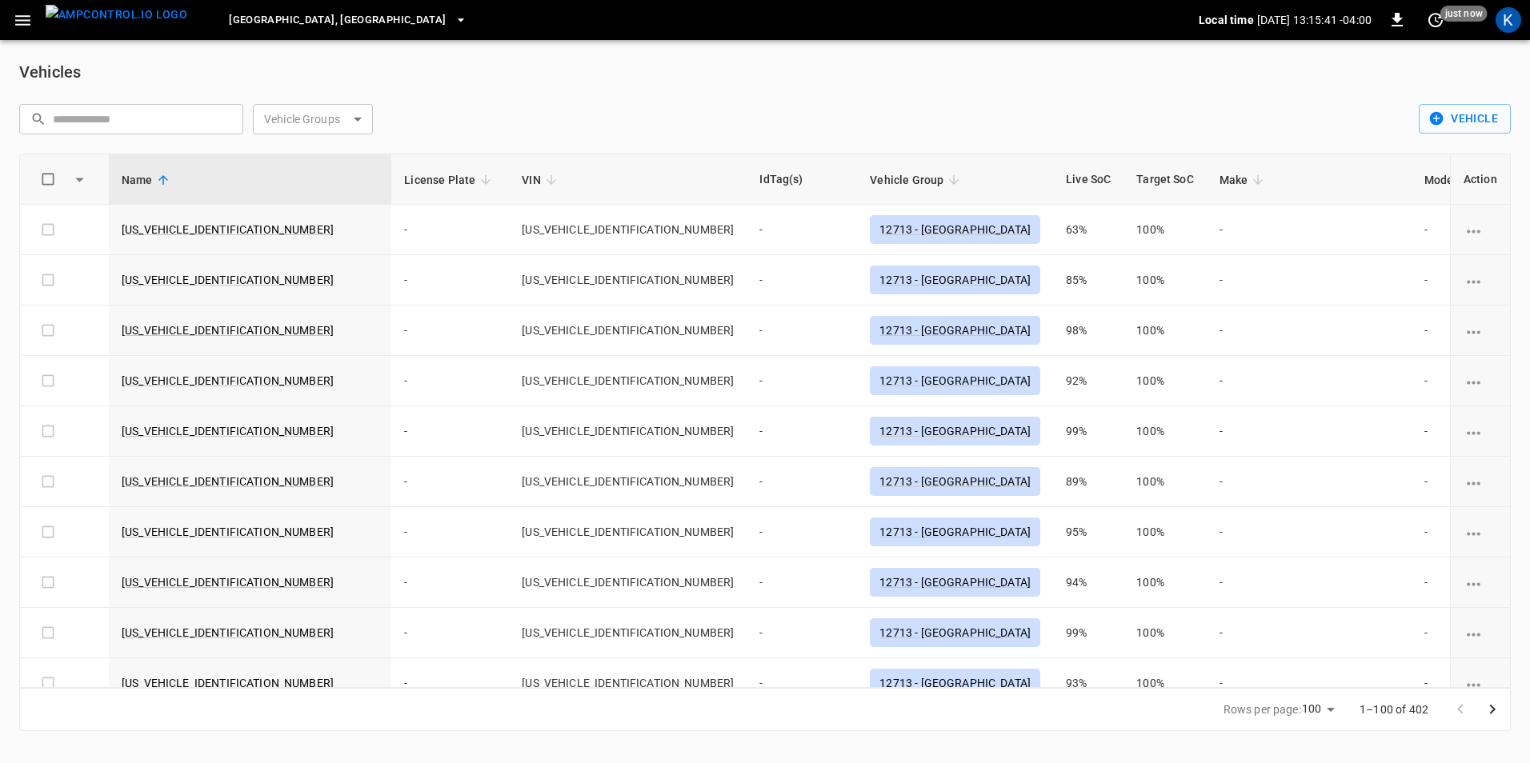
click at [23, 24] on icon "button" at bounding box center [22, 20] width 15 height 10
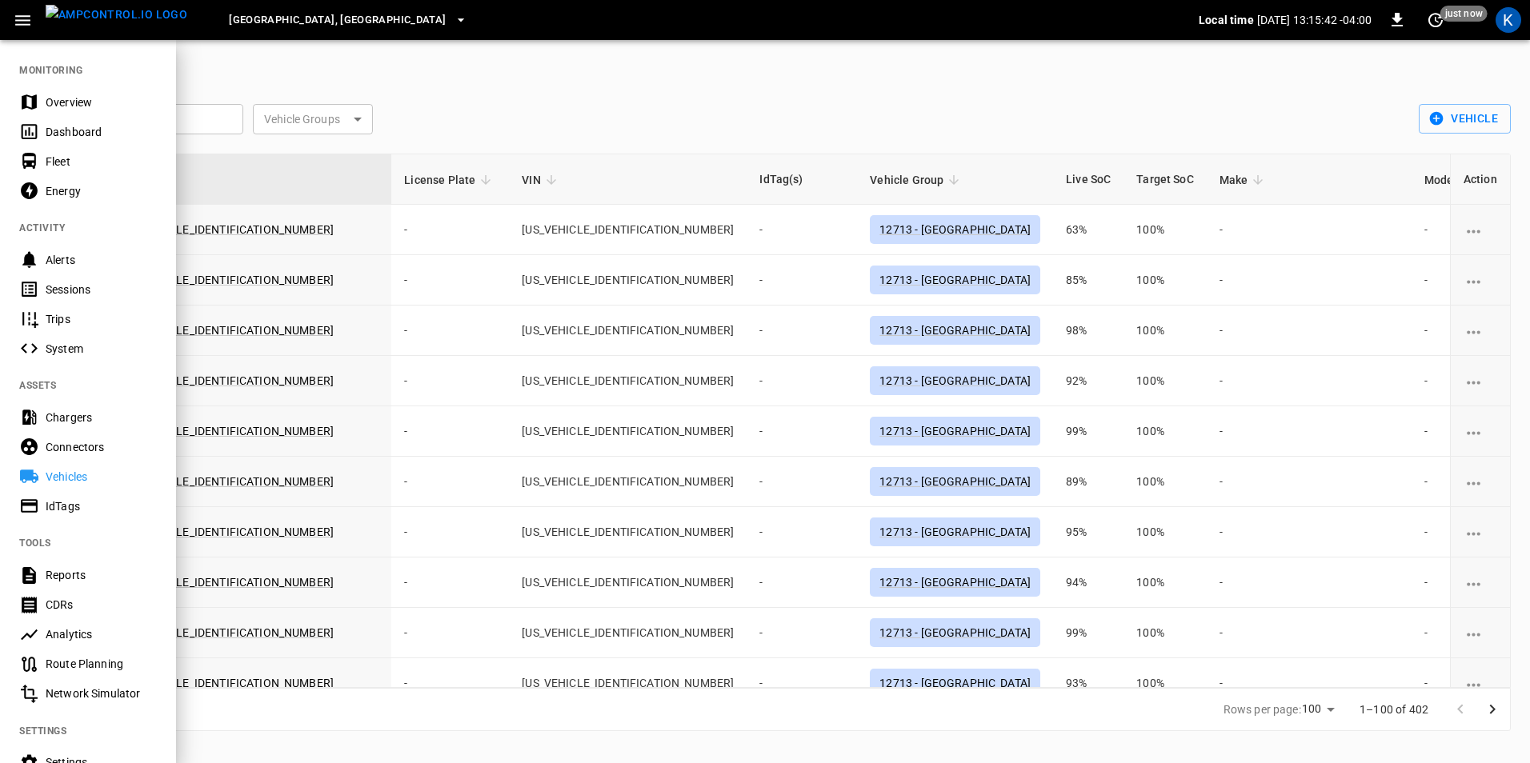
click at [72, 415] on div "Chargers" at bounding box center [101, 418] width 111 height 16
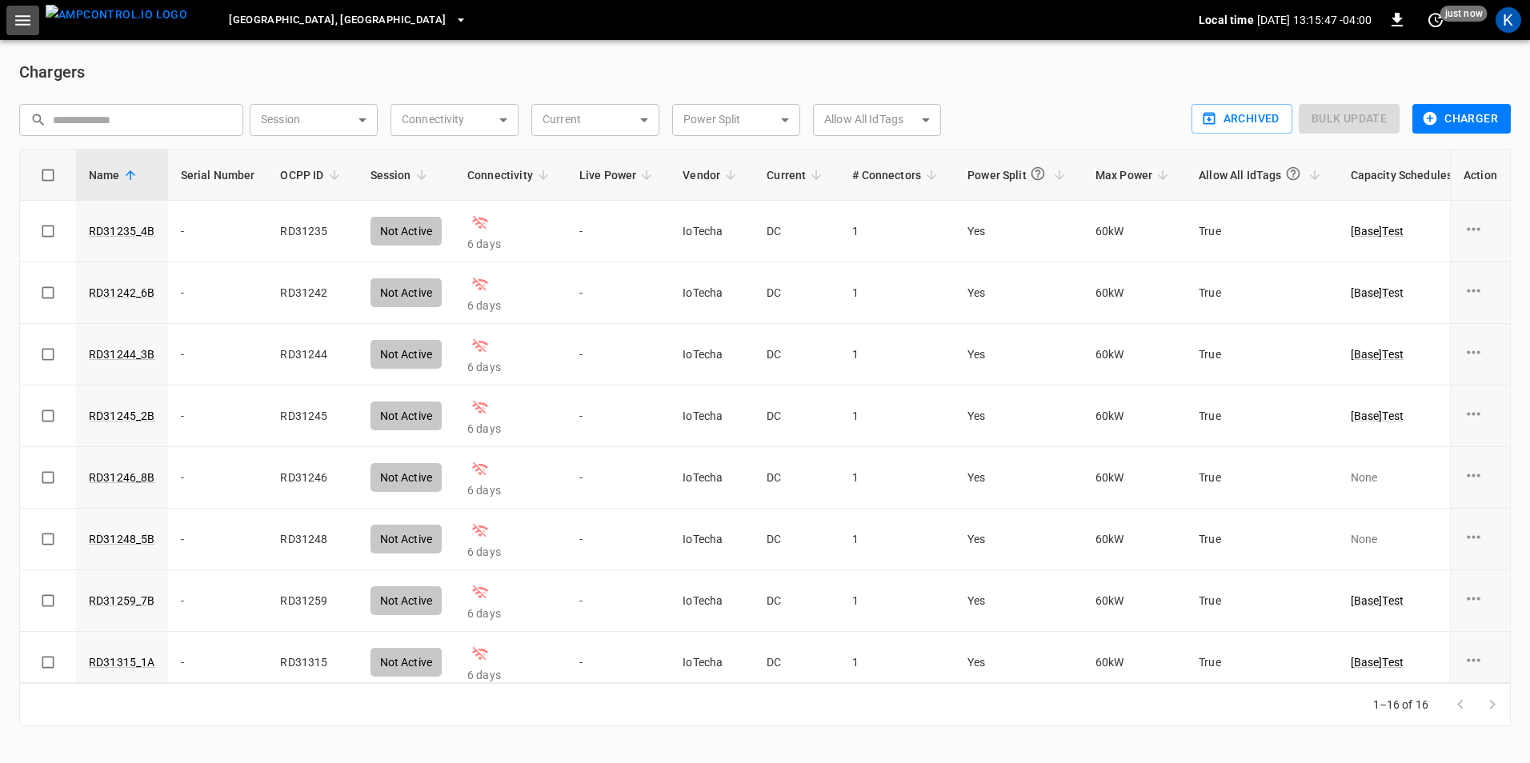
click at [22, 26] on icon "button" at bounding box center [23, 20] width 20 height 20
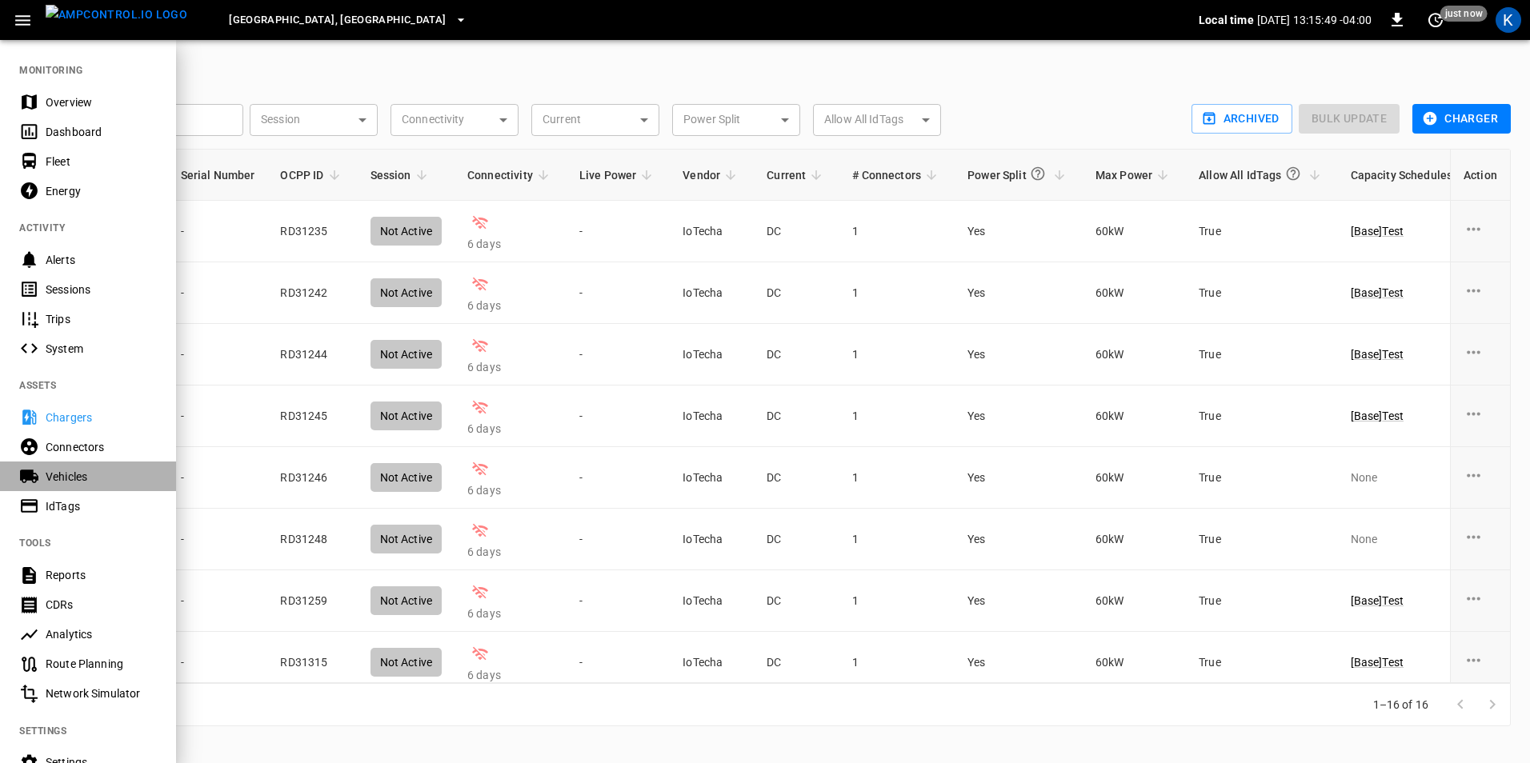
click at [78, 479] on div "Vehicles" at bounding box center [101, 477] width 111 height 16
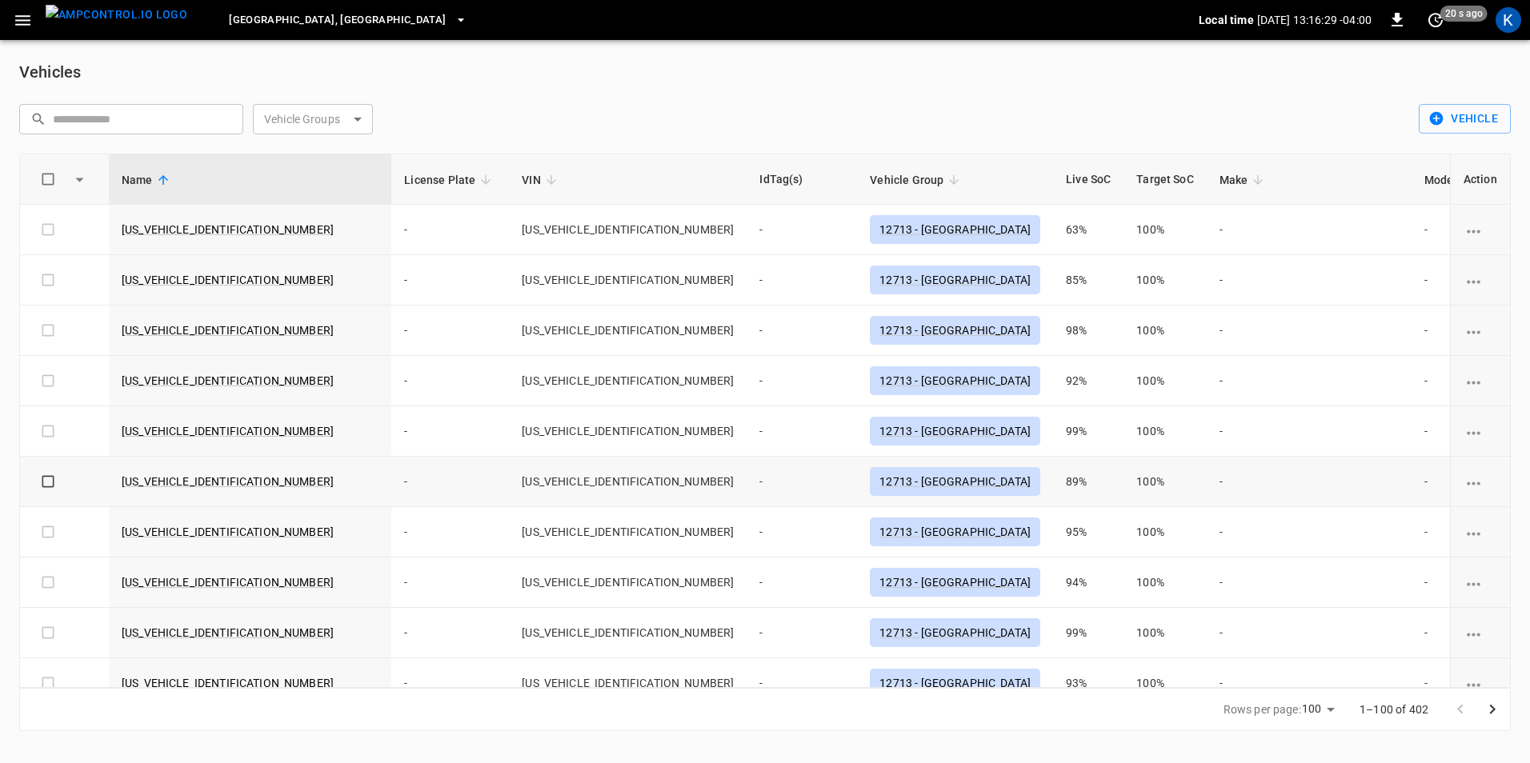
click at [149, 77] on div "Vehicles" at bounding box center [765, 72] width 1492 height 26
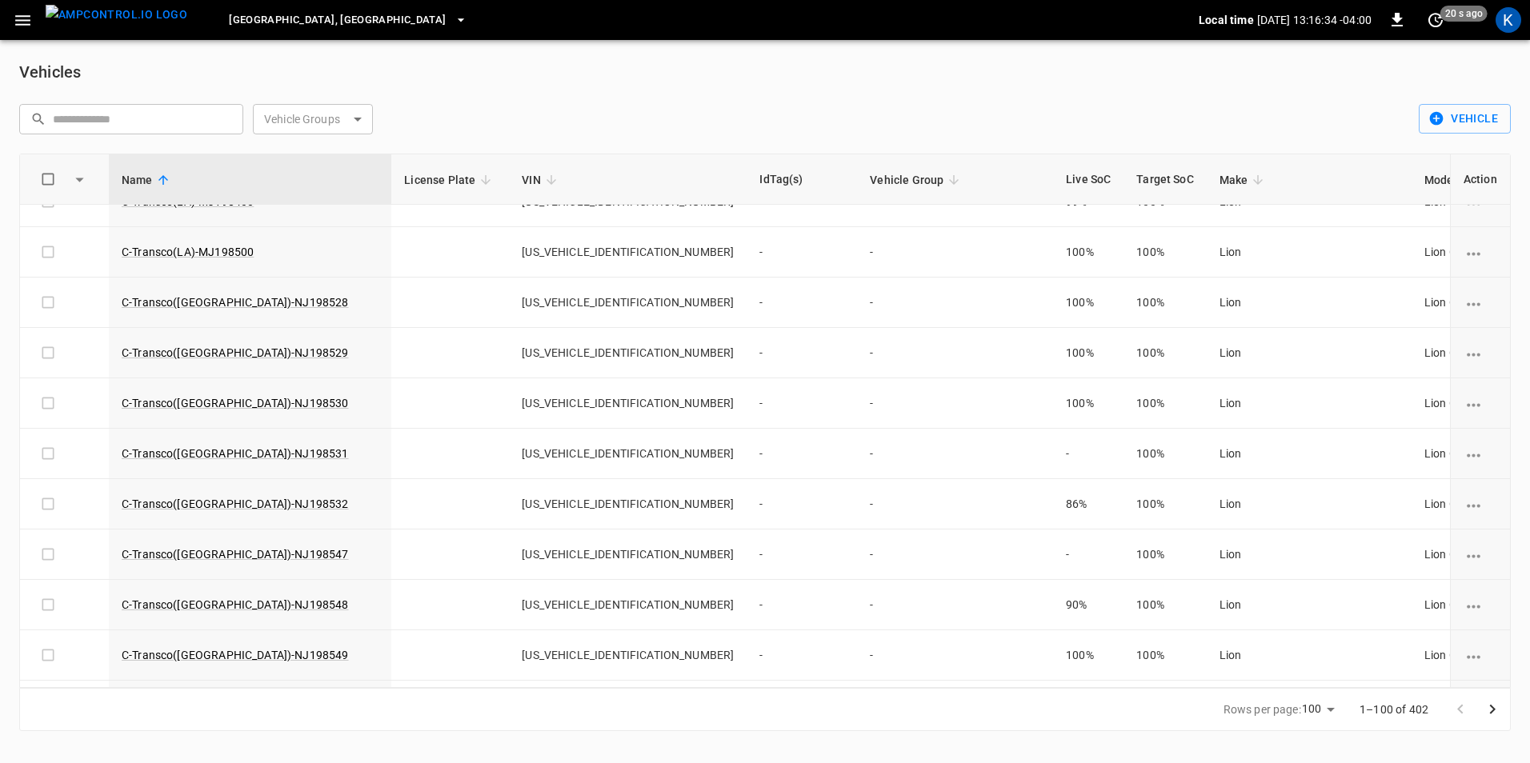
scroll to position [222, 0]
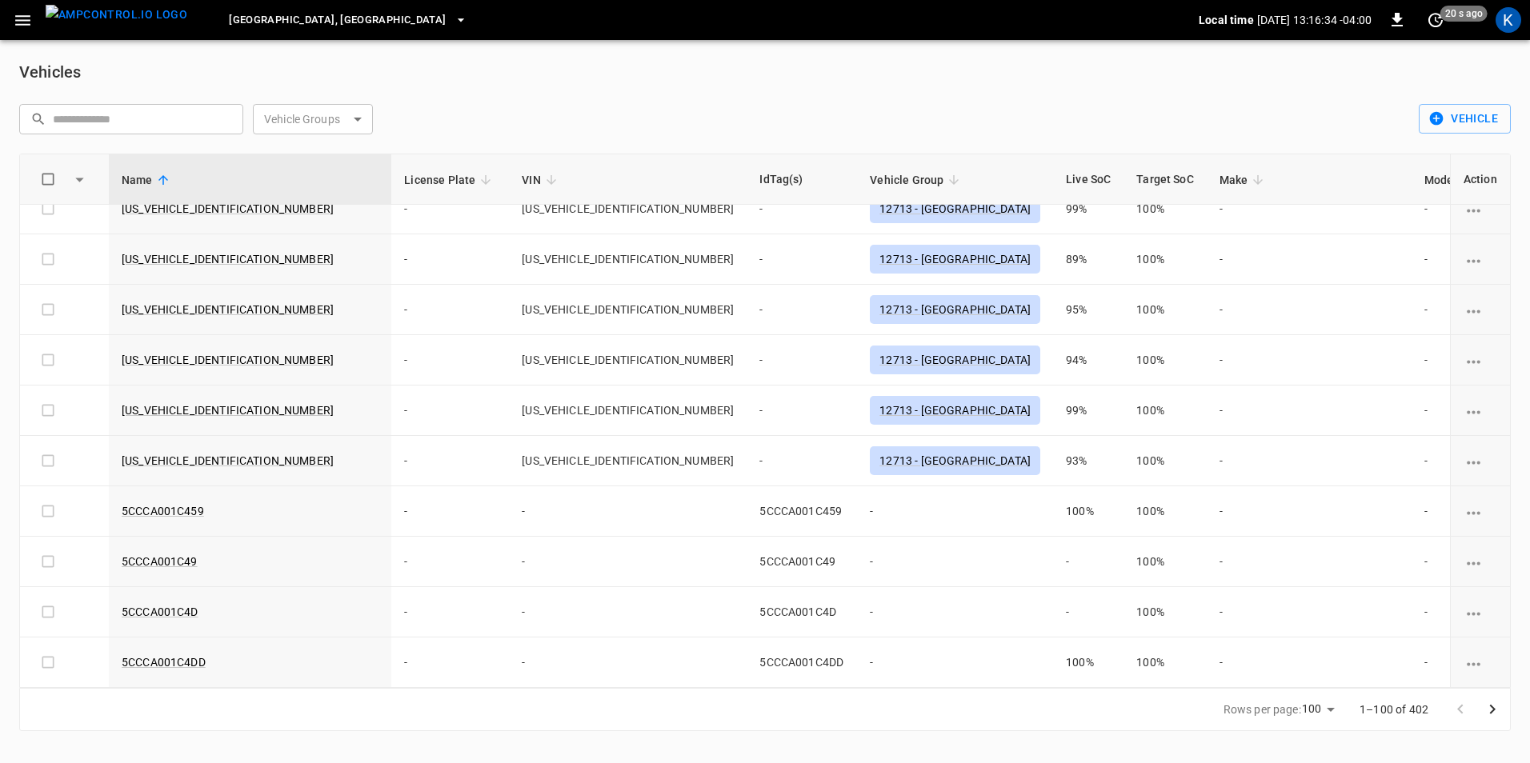
click at [25, 22] on icon "button" at bounding box center [23, 20] width 20 height 20
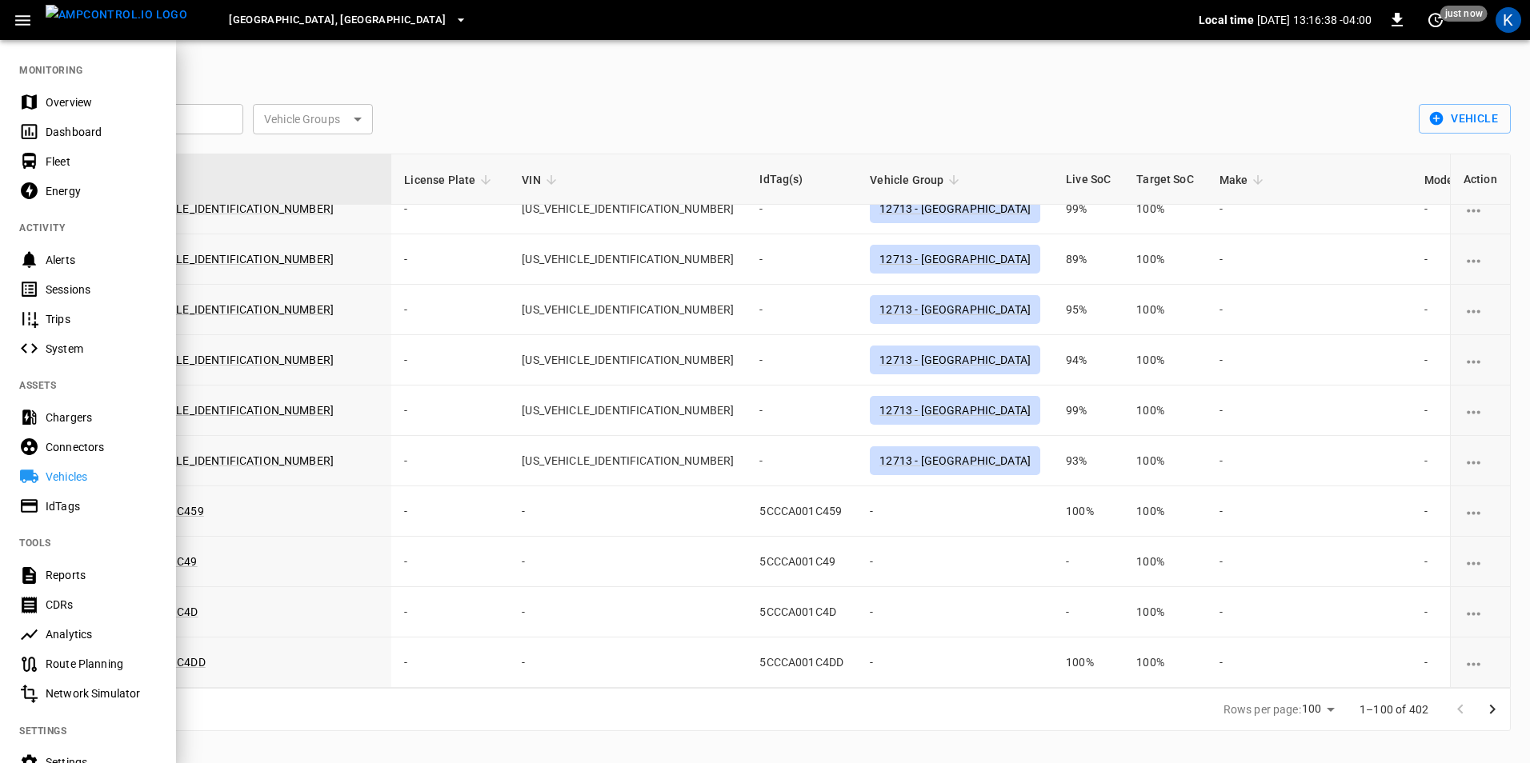
scroll to position [0, 0]
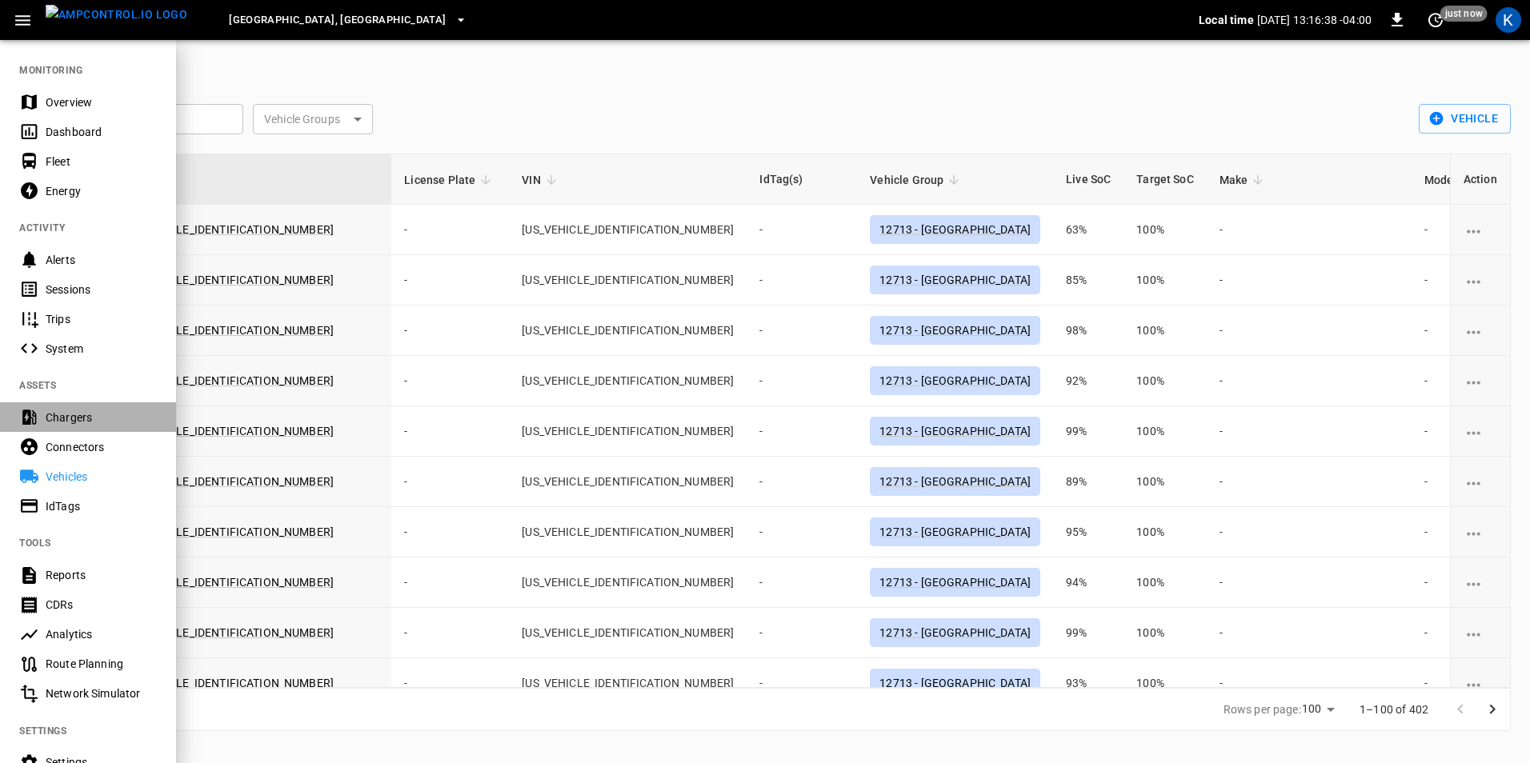
click at [87, 418] on div "Chargers" at bounding box center [101, 418] width 111 height 16
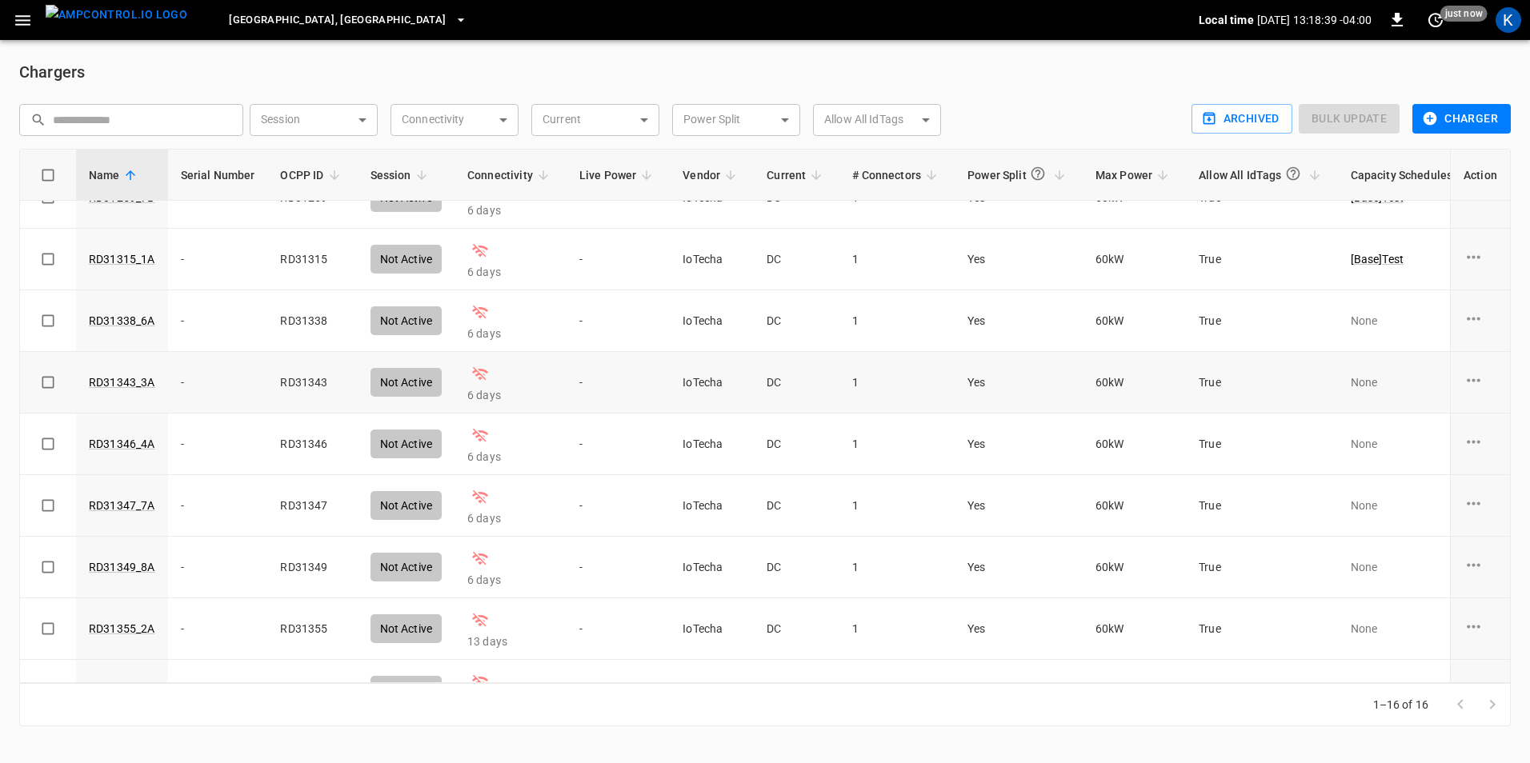
scroll to position [515, 0]
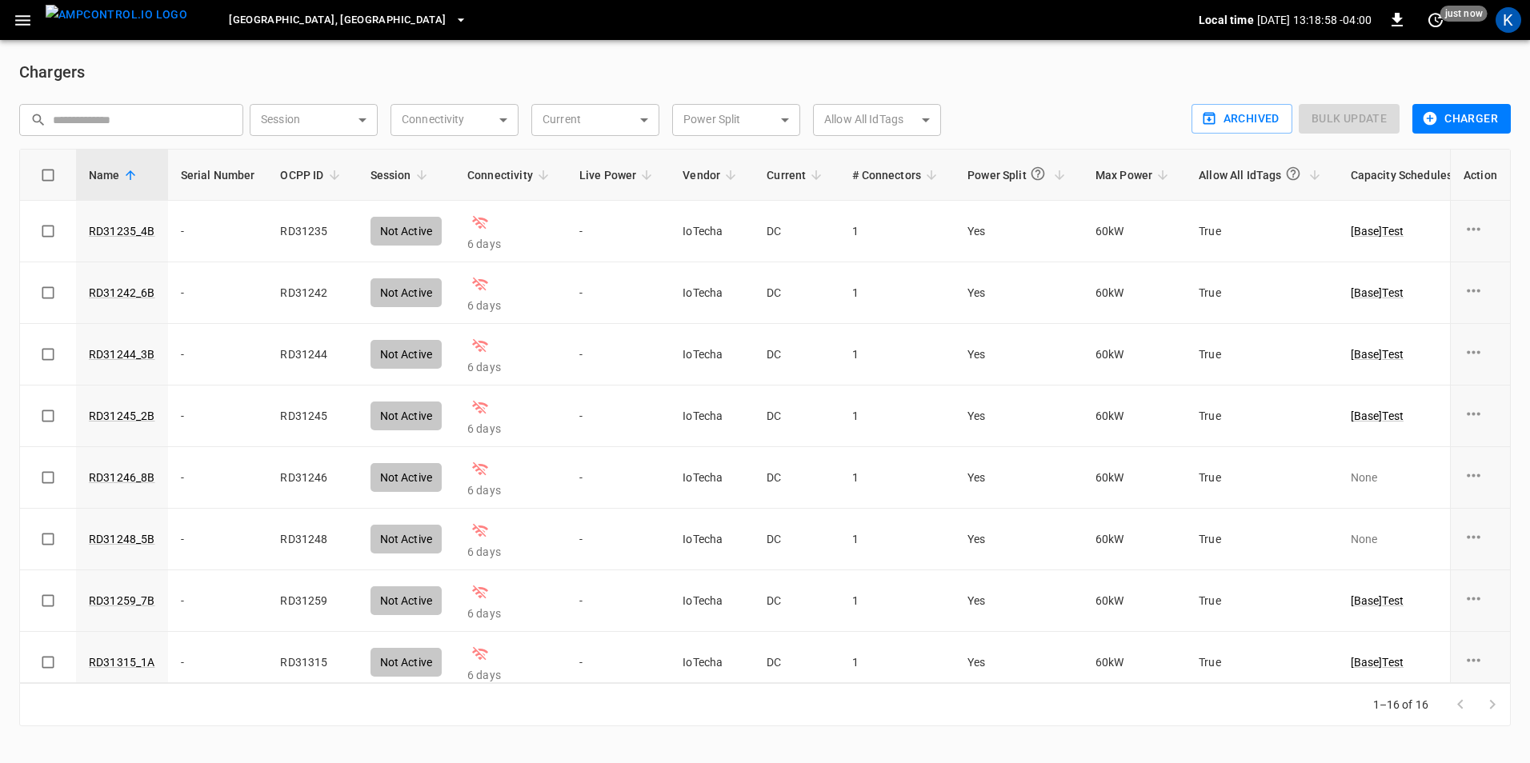
click at [20, 19] on icon "button" at bounding box center [22, 20] width 15 height 10
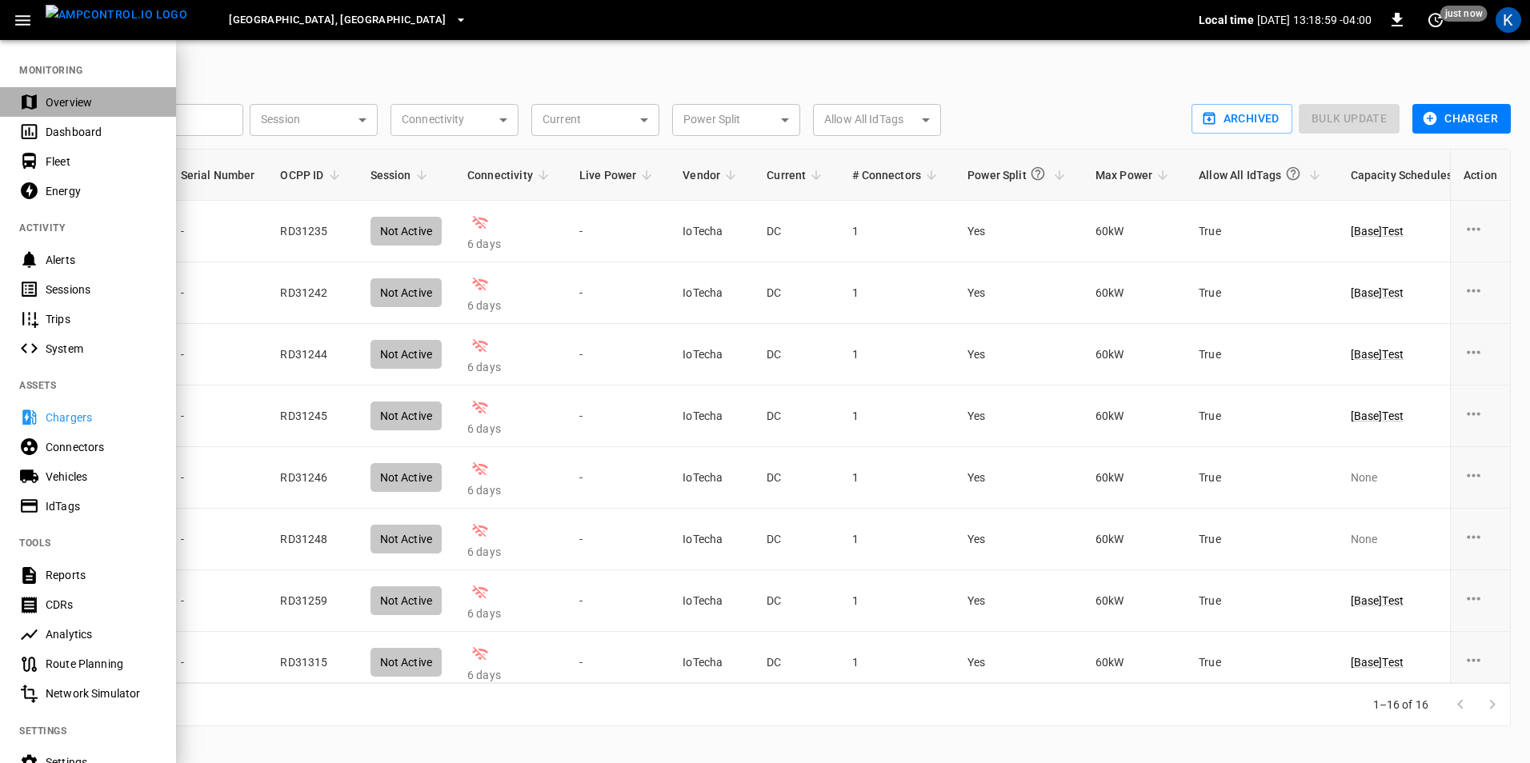
click at [85, 106] on div "Overview" at bounding box center [101, 102] width 111 height 16
